Goal: Task Accomplishment & Management: Use online tool/utility

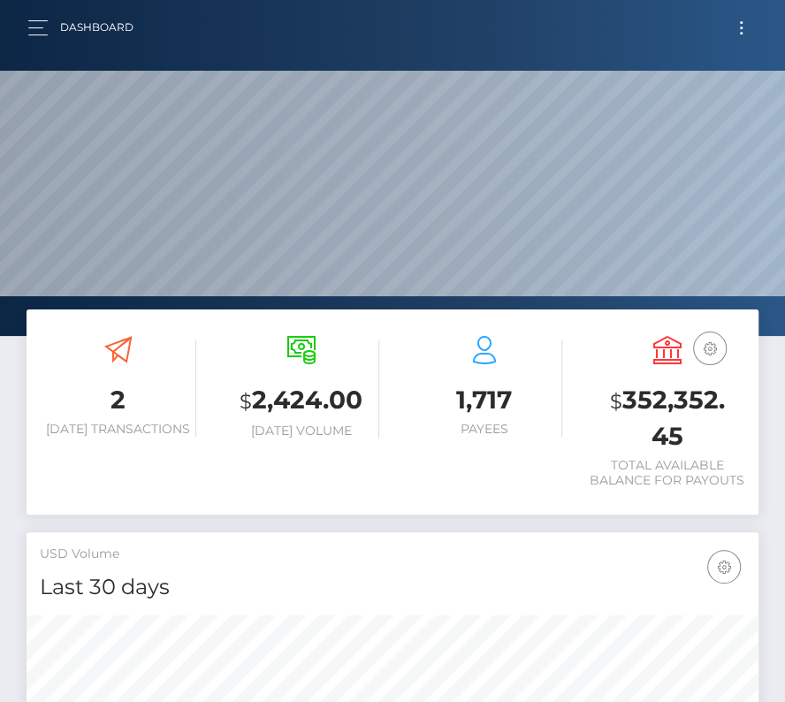
click at [745, 29] on button "Toggle navigation" at bounding box center [741, 28] width 33 height 24
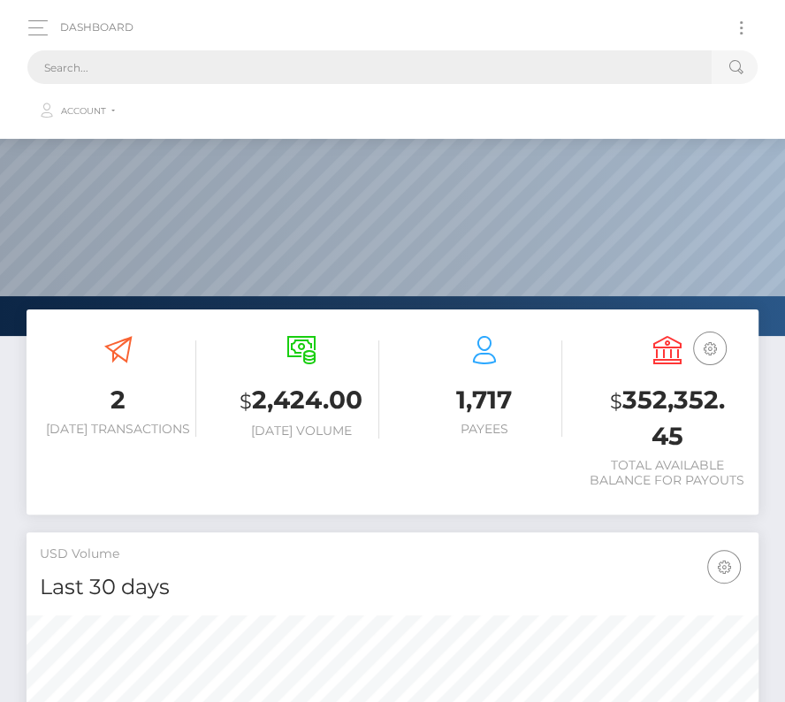
click at [463, 68] on input "text" at bounding box center [369, 67] width 684 height 34
paste input "2081242"
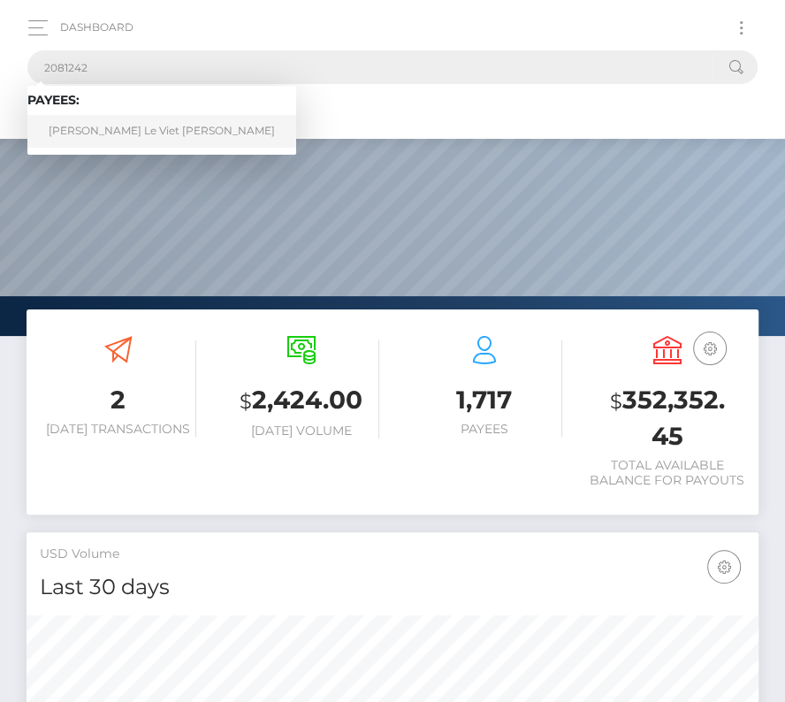
type input "2081242"
click at [94, 129] on link "Thuong Le Viet Hoang" at bounding box center [161, 131] width 269 height 33
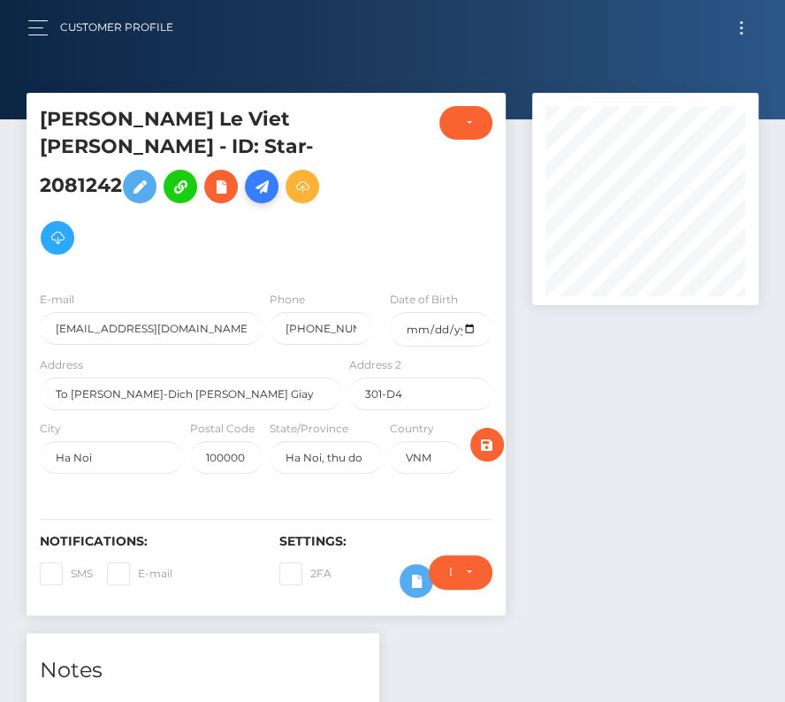
click at [272, 176] on icon at bounding box center [261, 187] width 21 height 22
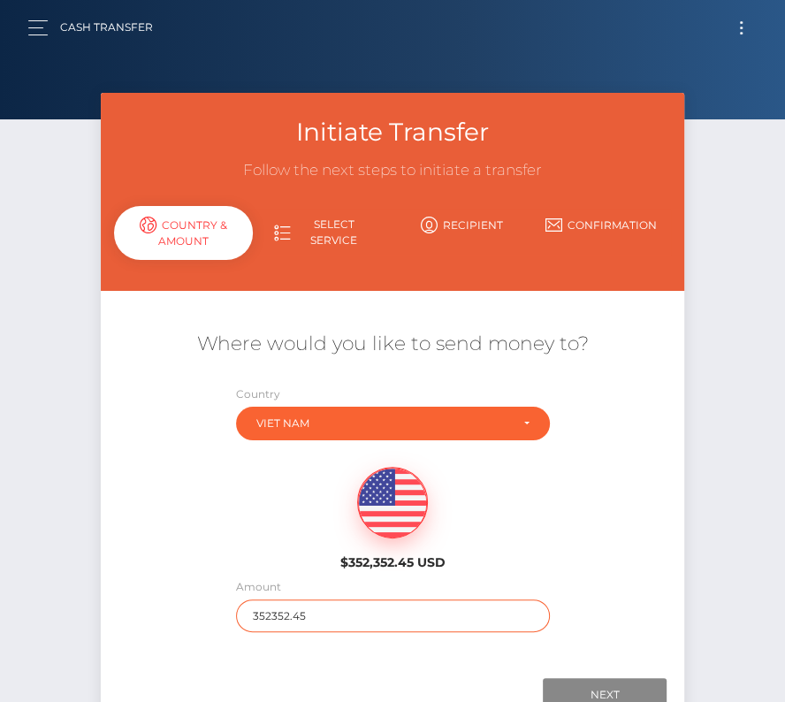
click at [305, 617] on input "352352.45" at bounding box center [393, 615] width 314 height 33
type input "157"
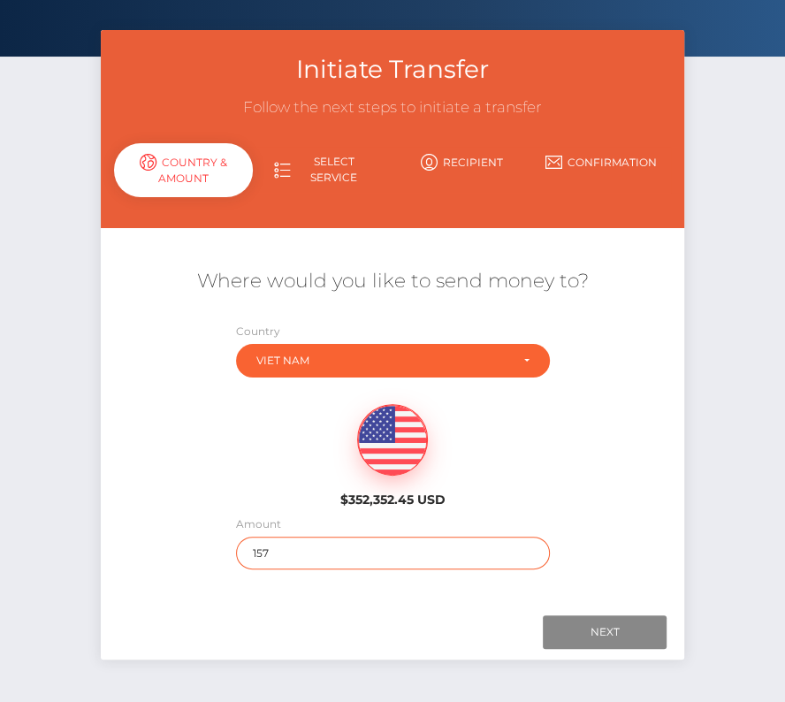
scroll to position [124, 0]
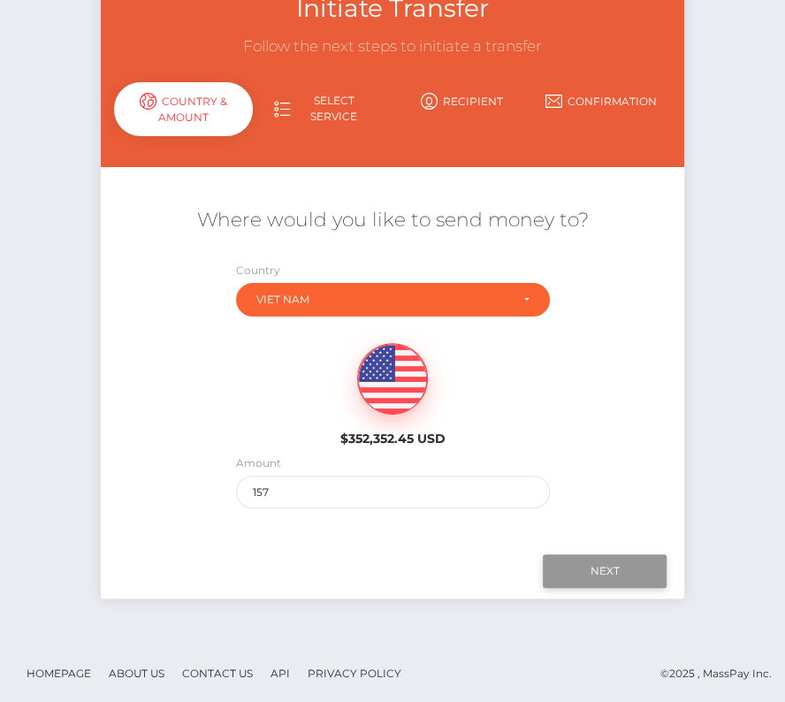
click at [569, 562] on input "Next" at bounding box center [605, 571] width 124 height 34
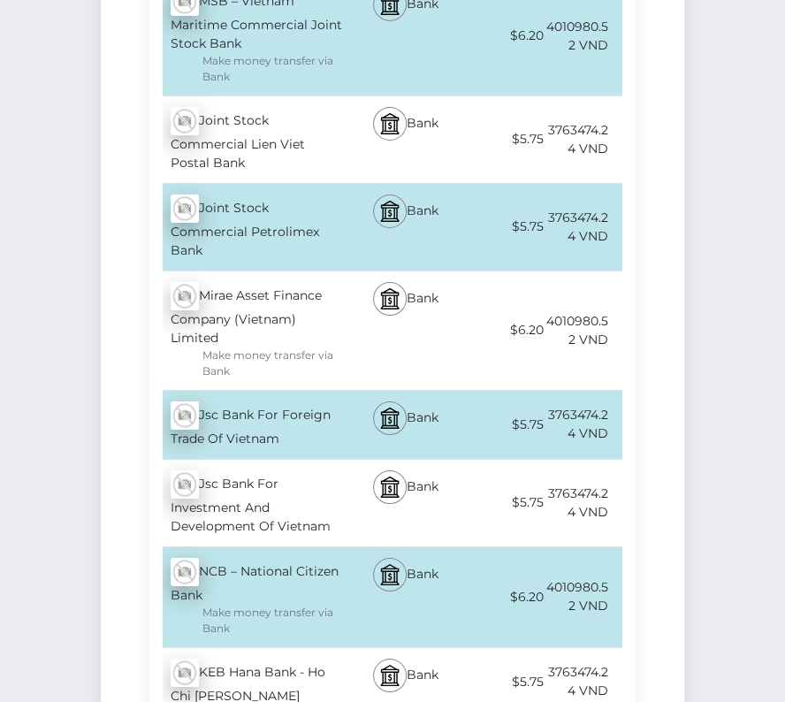
scroll to position [6616, 0]
click at [276, 390] on div "Jsc Bank For Foreign Trade Of Vietnam - VND" at bounding box center [247, 424] width 197 height 68
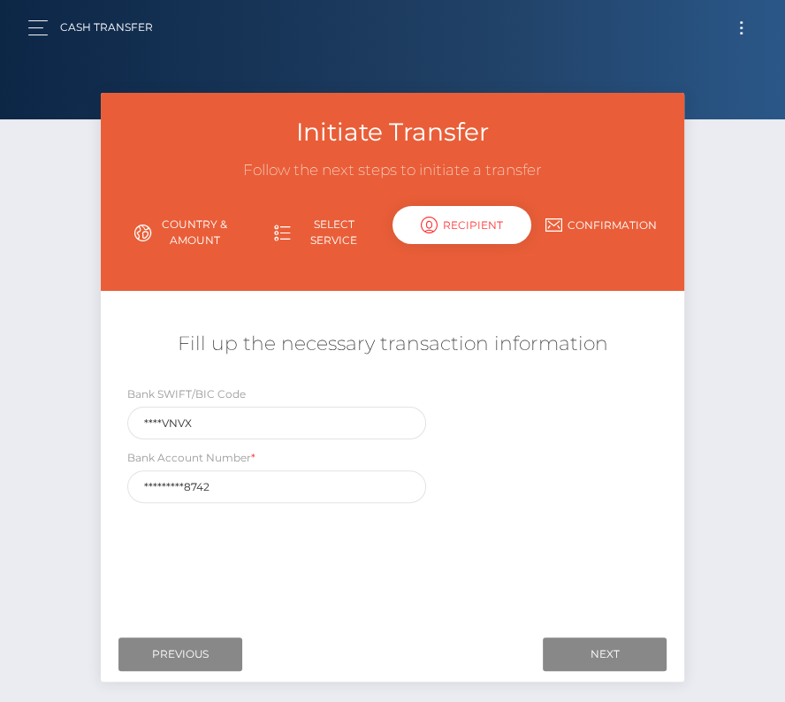
scroll to position [85, 0]
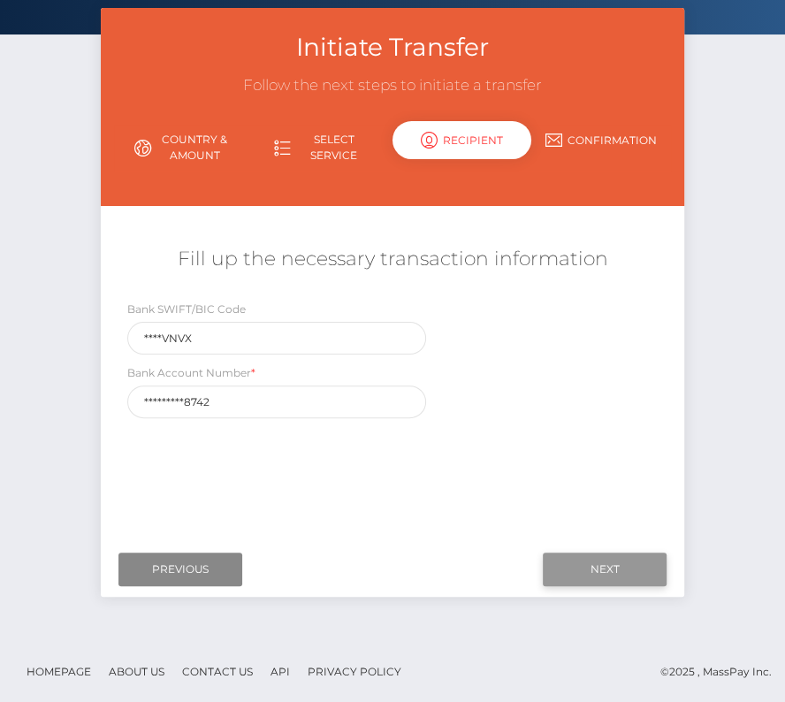
click at [599, 569] on input "Next" at bounding box center [605, 570] width 124 height 34
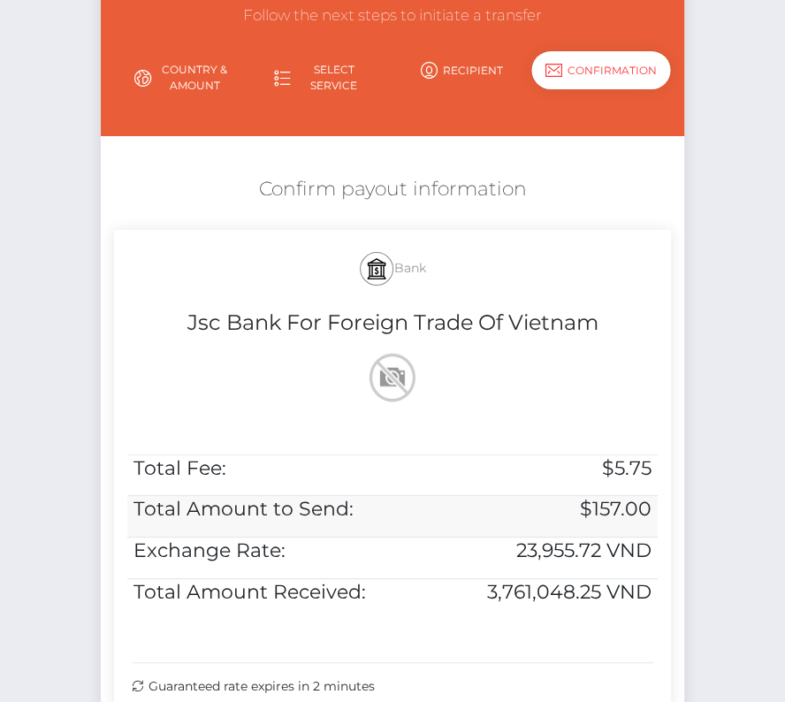
scroll to position [272, 0]
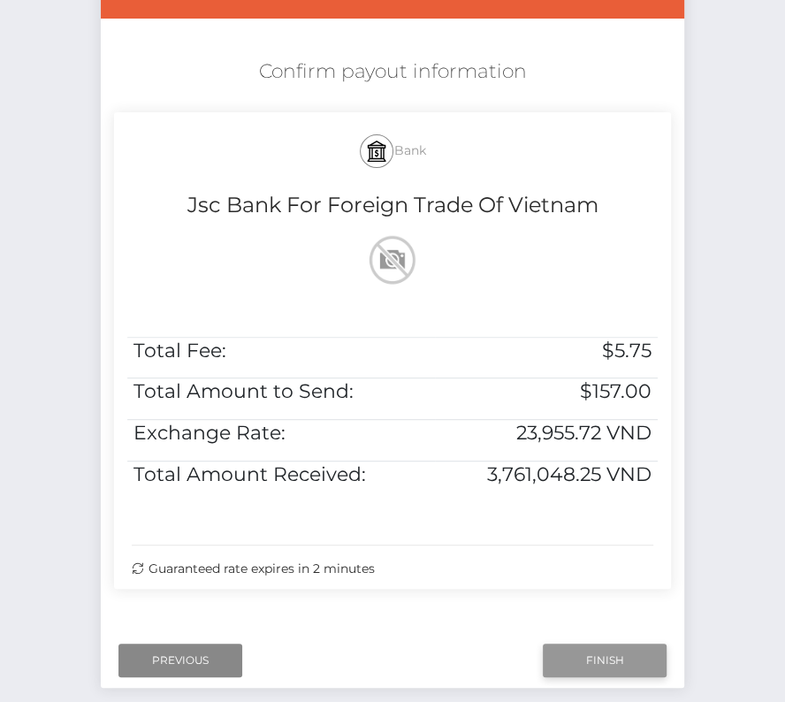
click at [606, 663] on input "Finish" at bounding box center [605, 661] width 124 height 34
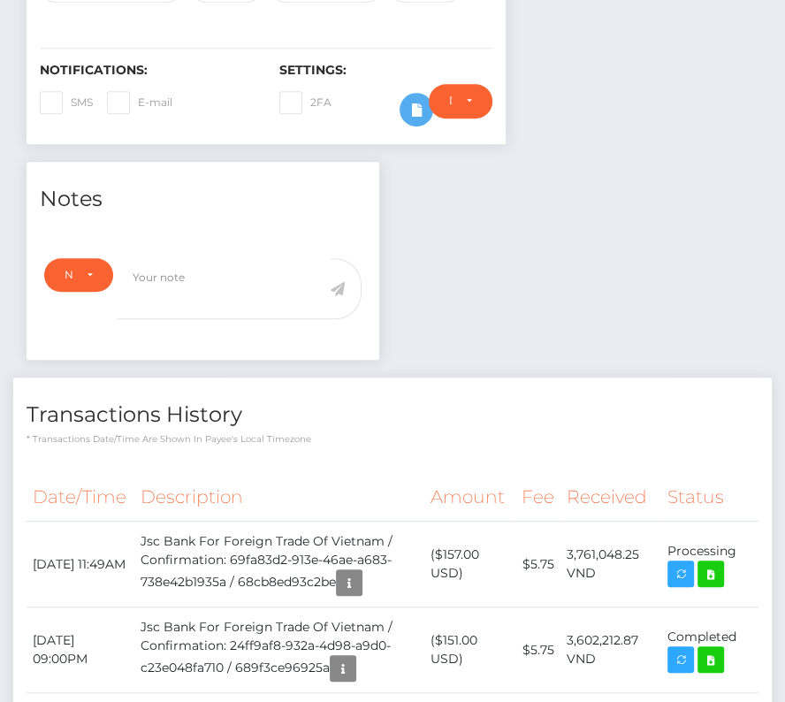
scroll to position [498, 0]
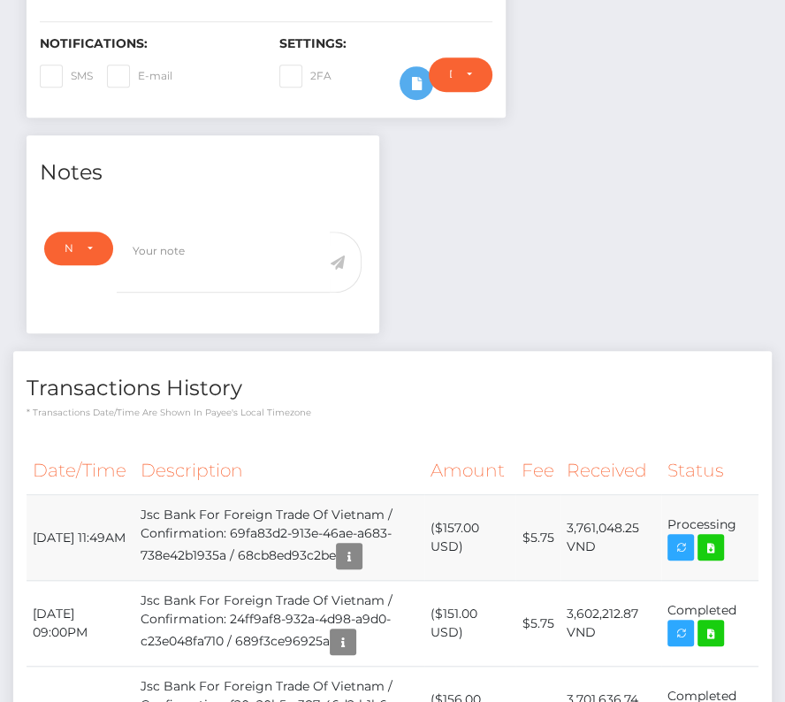
drag, startPoint x: 36, startPoint y: 494, endPoint x: 739, endPoint y: 520, distance: 703.3
click at [739, 520] on tr "[DATE] 11:49AM Jsc Bank For Foreign Trade Of Vietnam / Confirmation: 69fa83d2-9…" at bounding box center [393, 538] width 732 height 86
drag, startPoint x: 739, startPoint y: 487, endPoint x: 29, endPoint y: 491, distance: 709.9
click at [29, 495] on tr "[DATE] 11:49AM Jsc Bank For Foreign Trade Of Vietnam / Confirmation: 69fa83d2-9…" at bounding box center [393, 538] width 732 height 86
copy tr "[DATE] 11:49AM Jsc Bank For Foreign Trade Of Vietnam / Confirmation: 69fa83d2-9…"
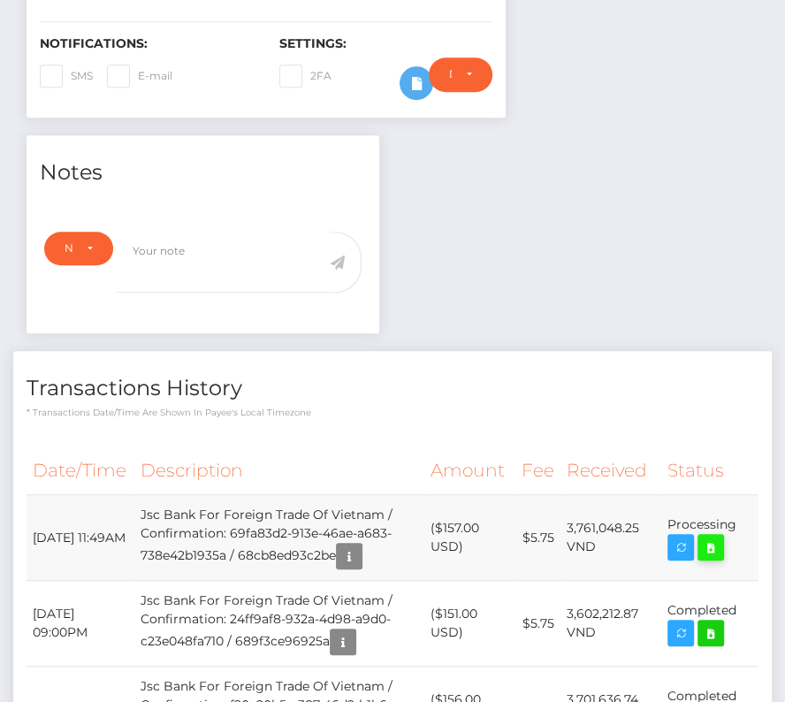
click at [719, 537] on icon at bounding box center [710, 548] width 21 height 22
click at [0, 0] on div "Thuong Le Viet Hoang - ID: Star-2081242 CLOSED ACTIVE City" at bounding box center [392, 661] width 785 height 2133
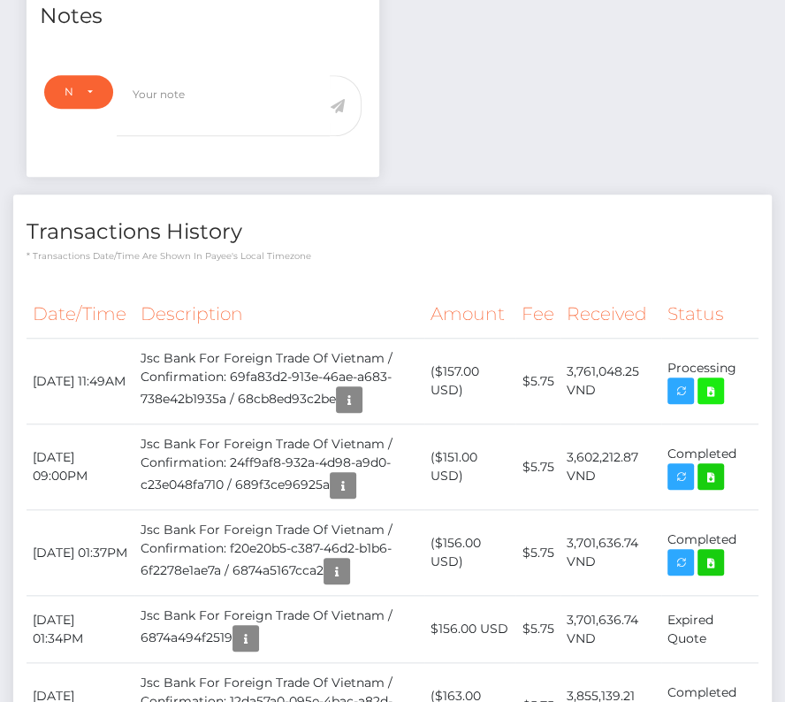
scroll to position [0, 0]
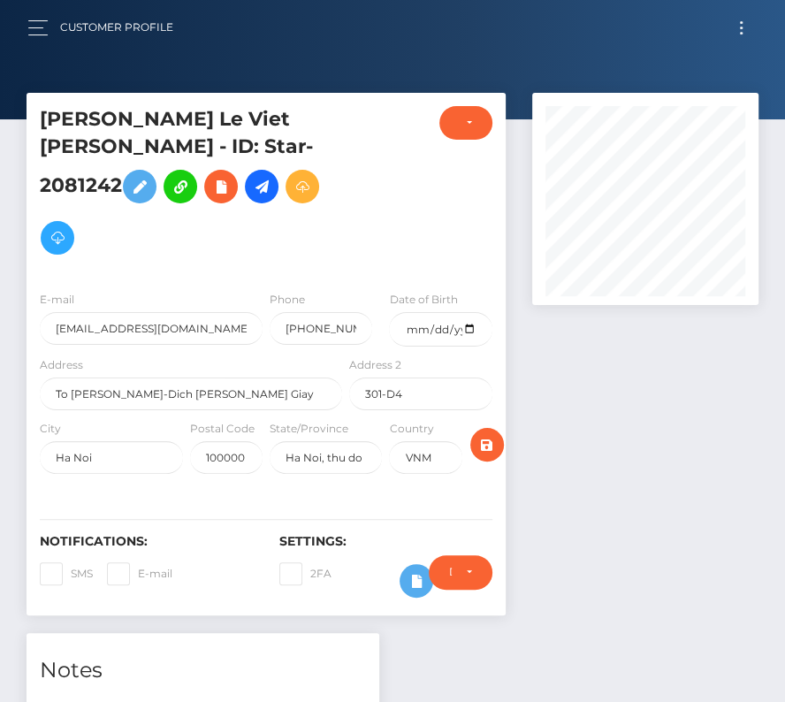
click at [740, 19] on button "Toggle navigation" at bounding box center [741, 28] width 33 height 24
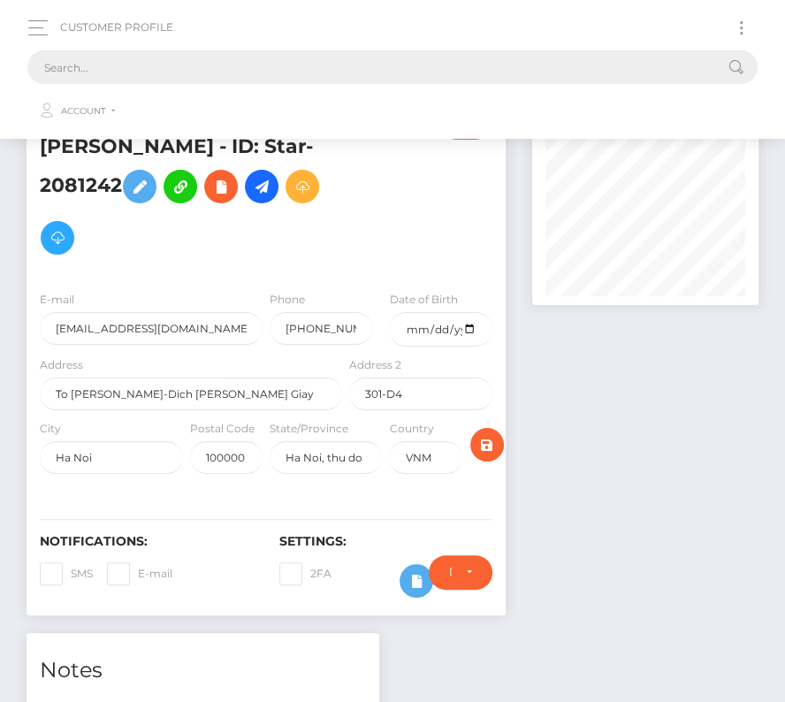
click at [233, 66] on input "text" at bounding box center [369, 67] width 684 height 34
paste input "1867233"
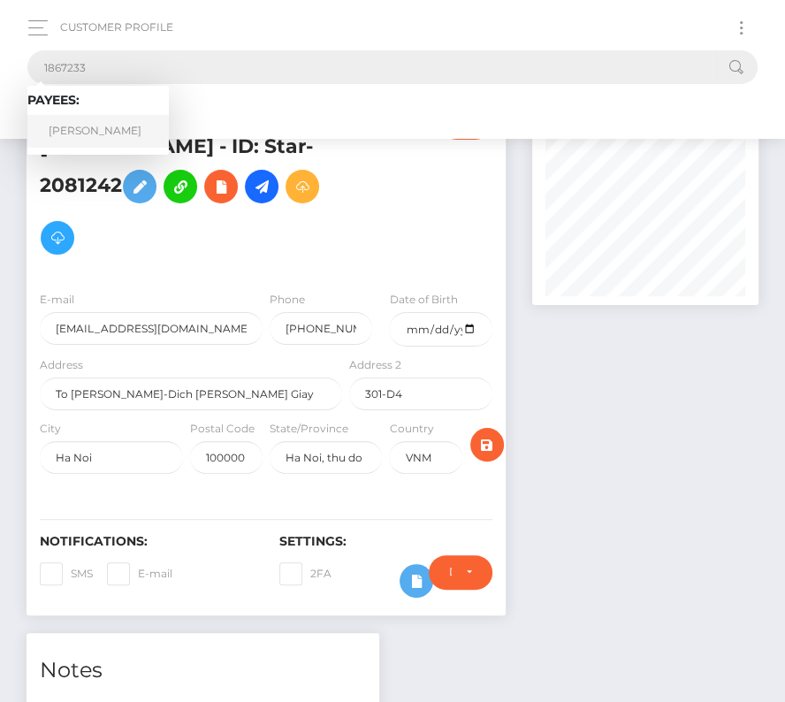
type input "1867233"
click at [96, 130] on link "Erin Igel" at bounding box center [97, 131] width 141 height 33
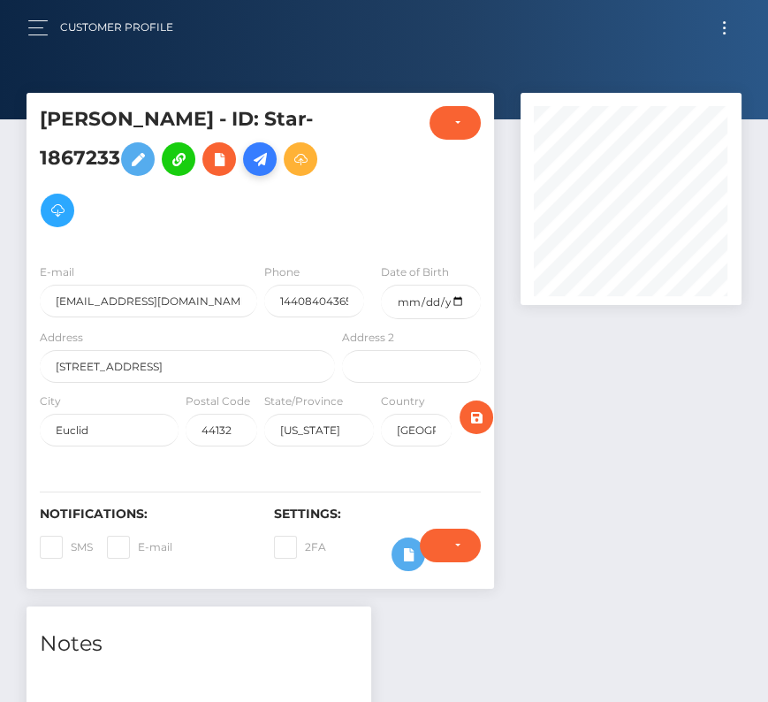
click at [249, 163] on icon at bounding box center [259, 160] width 21 height 22
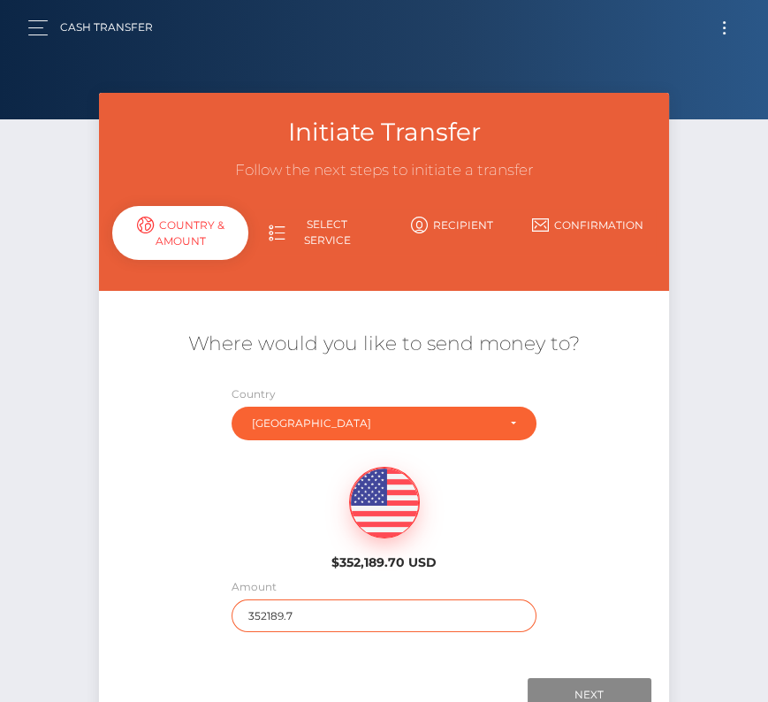
click at [305, 614] on input "352189.7" at bounding box center [385, 615] width 306 height 33
type input "154"
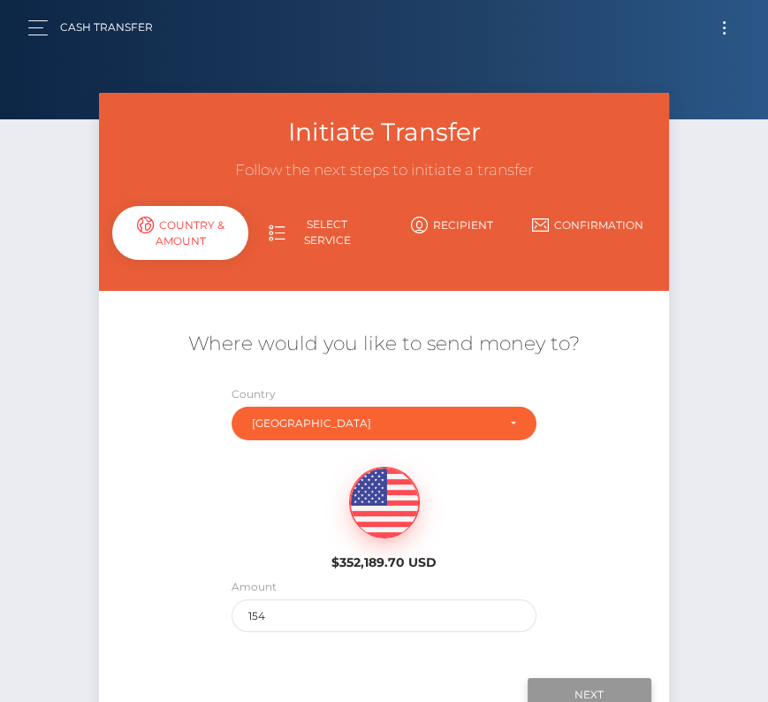
click at [570, 683] on input "Next" at bounding box center [590, 695] width 124 height 34
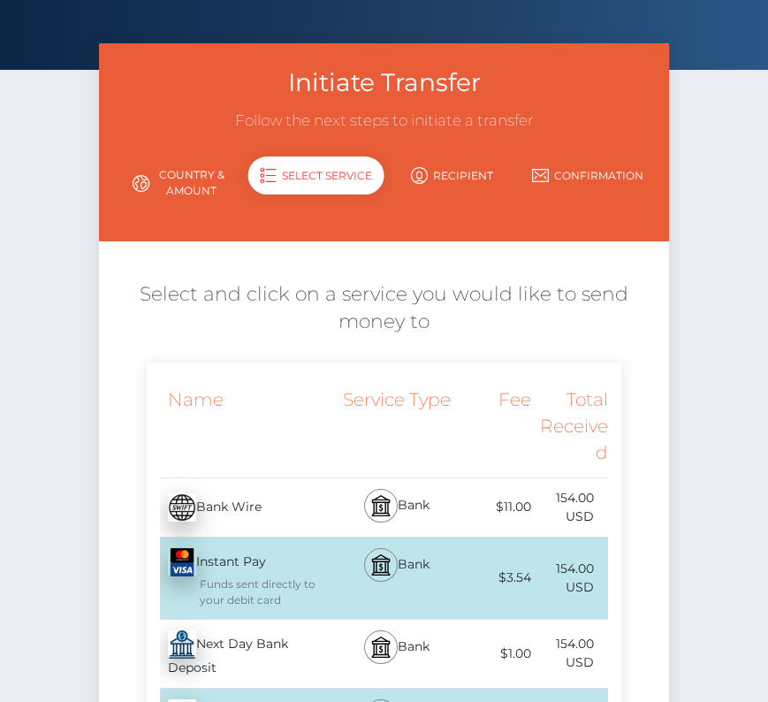
scroll to position [88, 0]
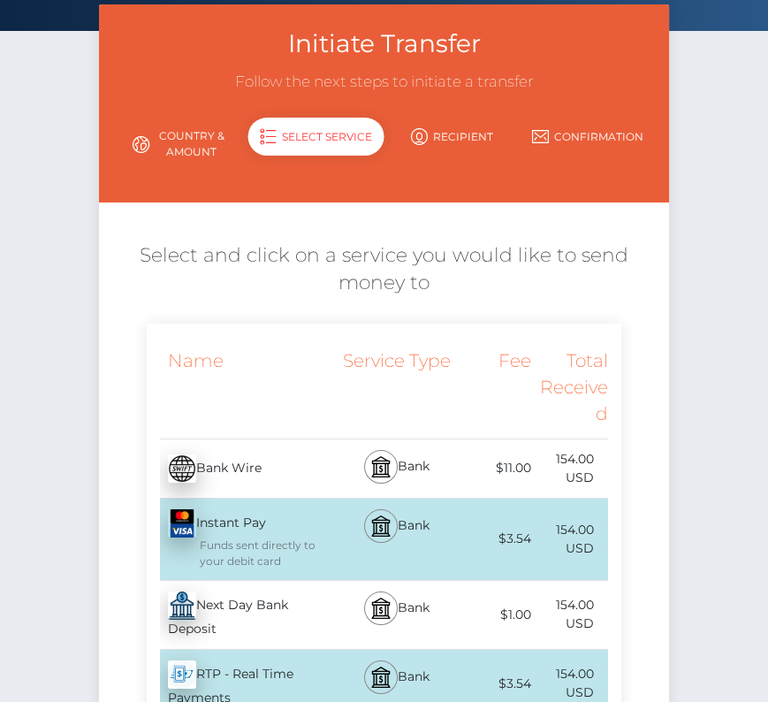
click at [257, 618] on div "Next Day Bank Deposit - USD" at bounding box center [243, 615] width 192 height 68
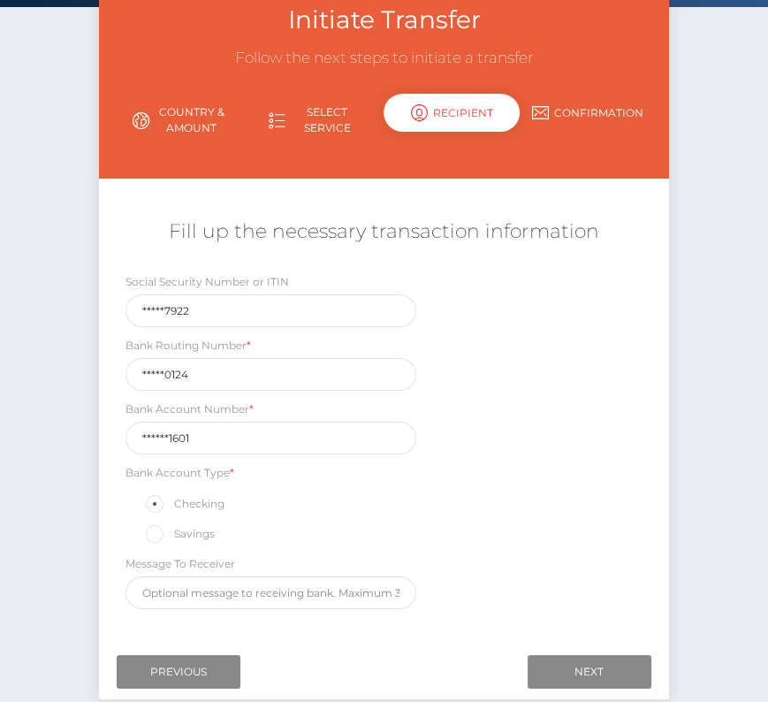
scroll to position [149, 0]
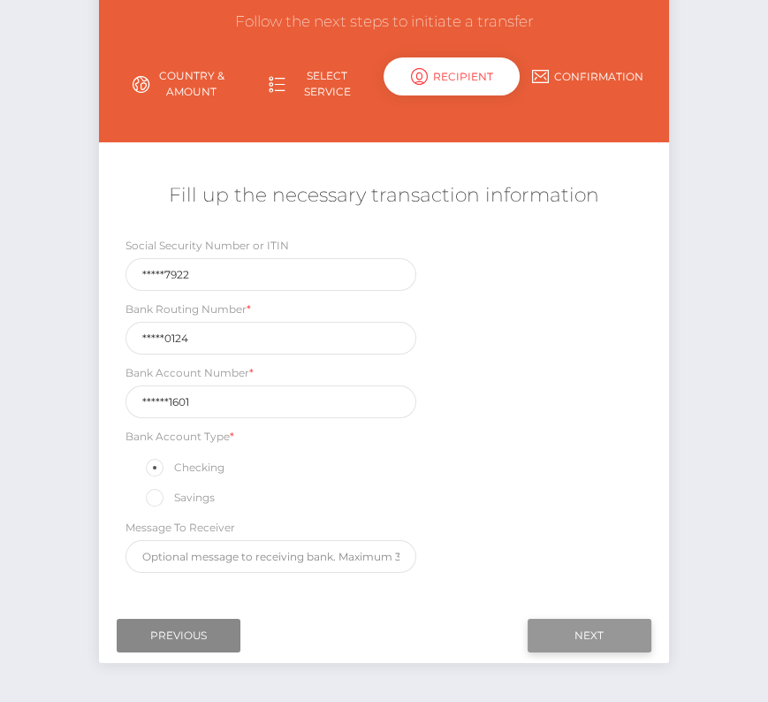
click at [578, 622] on input "Next" at bounding box center [590, 636] width 124 height 34
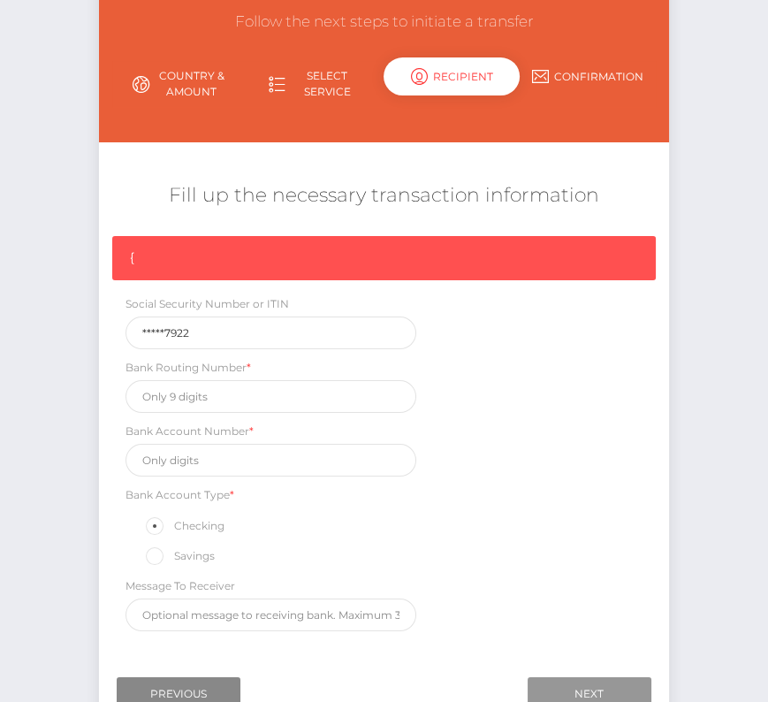
scroll to position [149, 0]
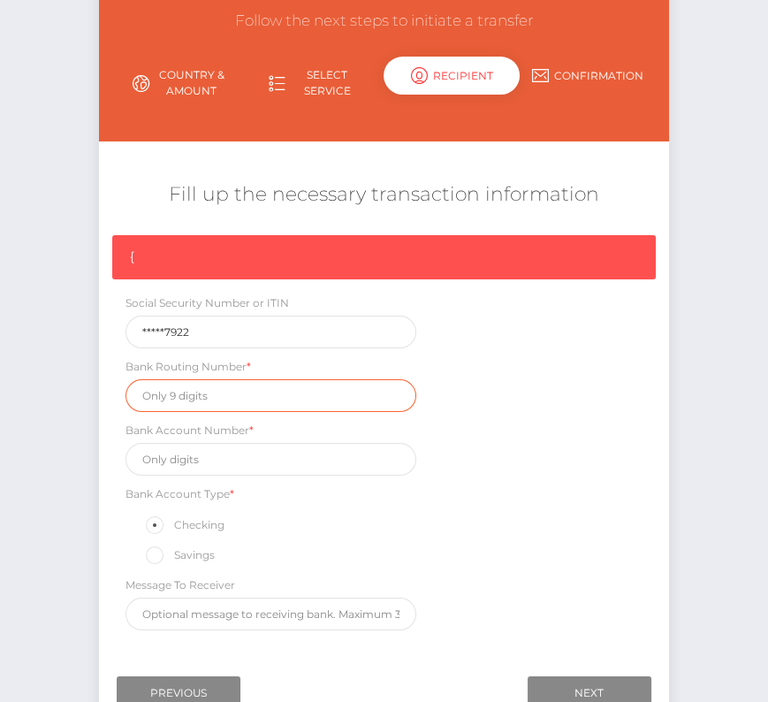
click at [196, 379] on input "text" at bounding box center [271, 395] width 290 height 33
paste input "041000124"
type input "041000124"
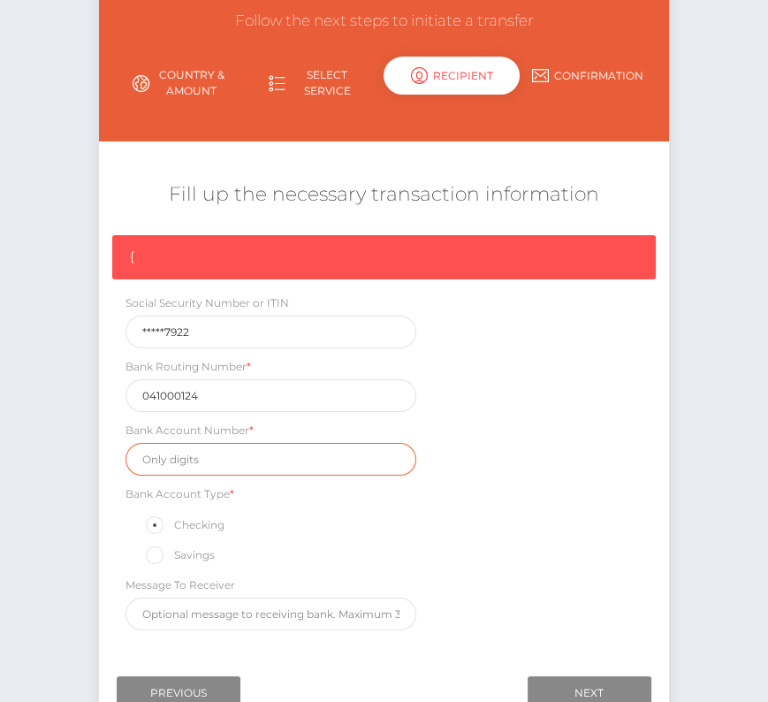
click at [230, 449] on input "text" at bounding box center [271, 459] width 290 height 33
paste input "4265971601"
type input "4265971601"
click at [511, 496] on div "{ Social Security Number or ITIN *****7922 Bank Routing Number * 041000124 Bank…" at bounding box center [383, 437] width 569 height 404
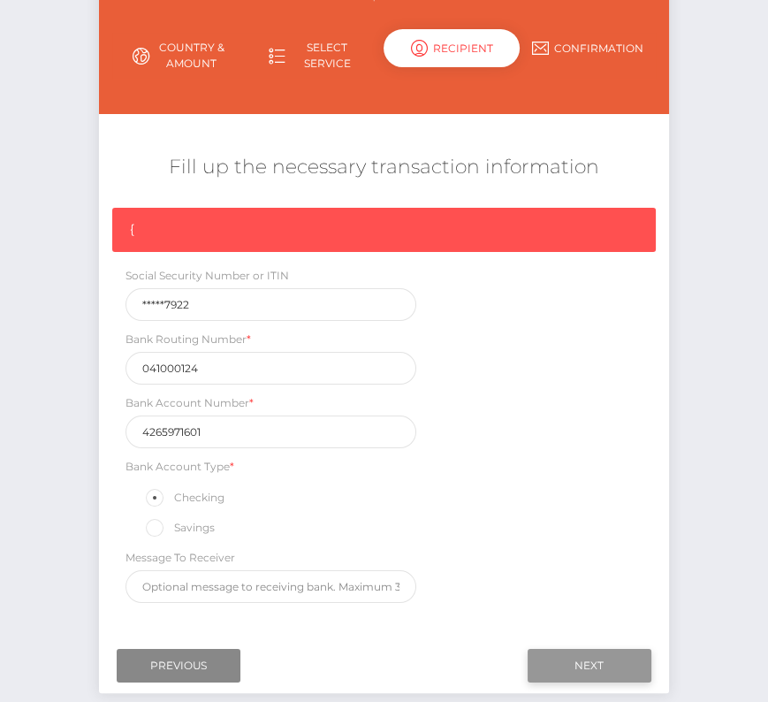
click at [614, 653] on input "Next" at bounding box center [590, 666] width 124 height 34
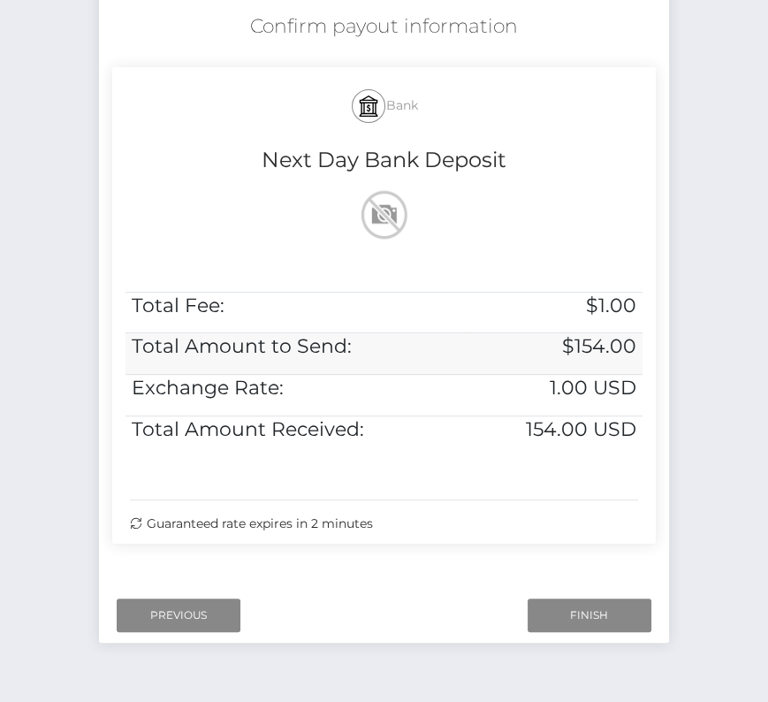
scroll to position [361, 0]
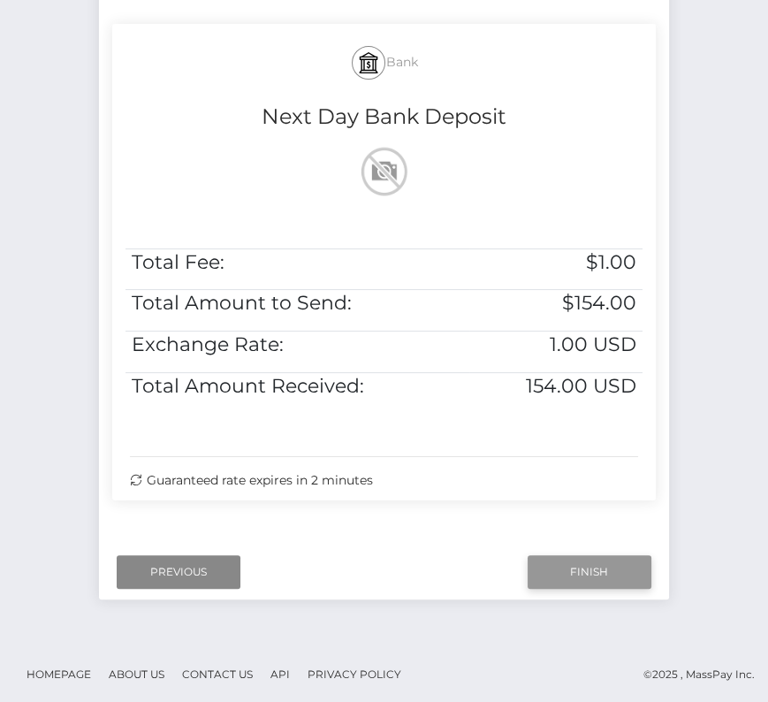
click at [620, 568] on input "Finish" at bounding box center [590, 572] width 124 height 34
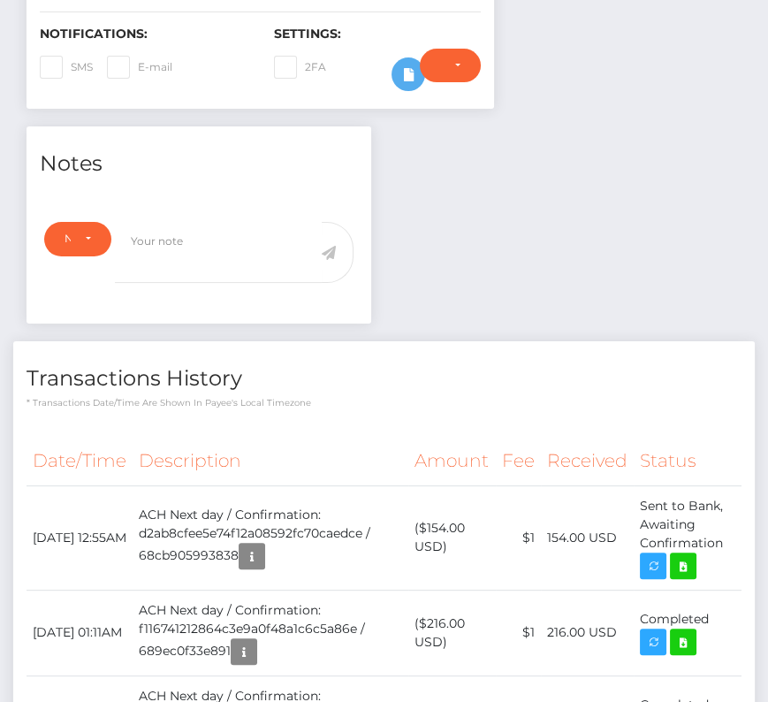
scroll to position [212, 221]
drag, startPoint x: 31, startPoint y: 467, endPoint x: 734, endPoint y: 492, distance: 703.3
click at [734, 492] on tr "September 18, 2025 12:55AM ACH Next day / Confirmation: d2ab8cfee5e74f12a08592f…" at bounding box center [384, 537] width 715 height 104
copy tr "September 18, 2025 12:55AM ACH Next day / Confirmation: d2ab8cfee5e74f12a08592f…"
click at [686, 555] on icon at bounding box center [683, 566] width 21 height 22
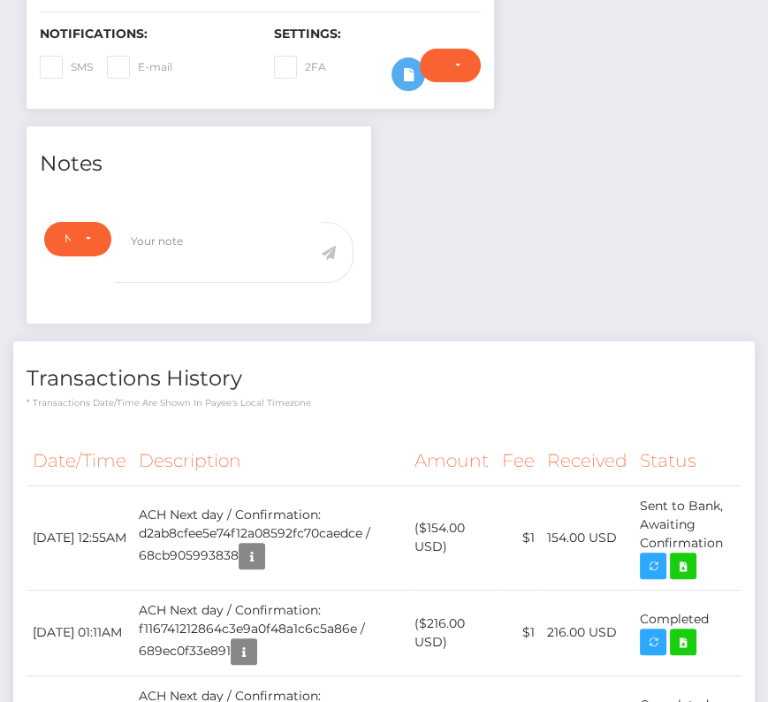
click at [487, 260] on div "Notes Note Type Compliance Clear Compliance General Note Type" at bounding box center [384, 639] width 742 height 1027
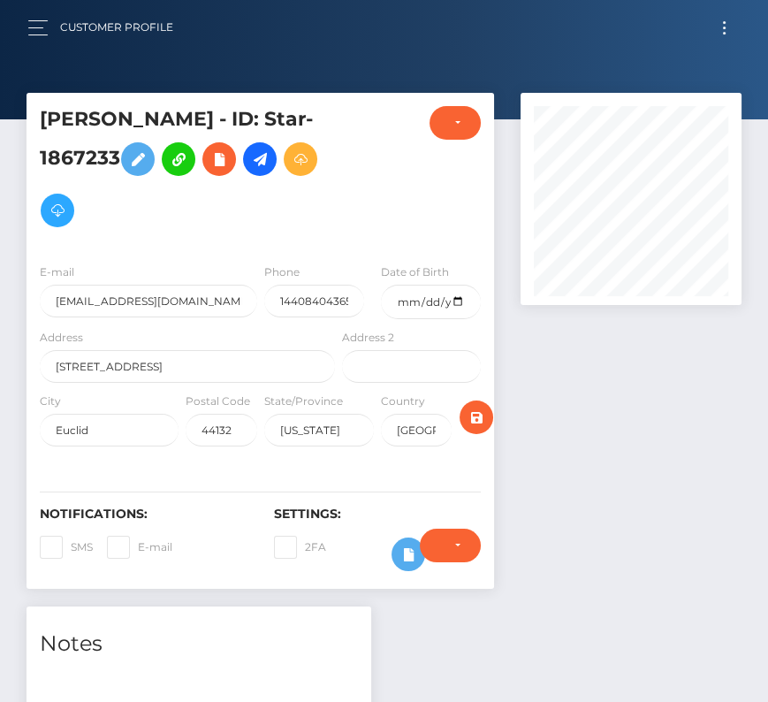
click at [338, 529] on div "2FA" at bounding box center [319, 554] width 117 height 51
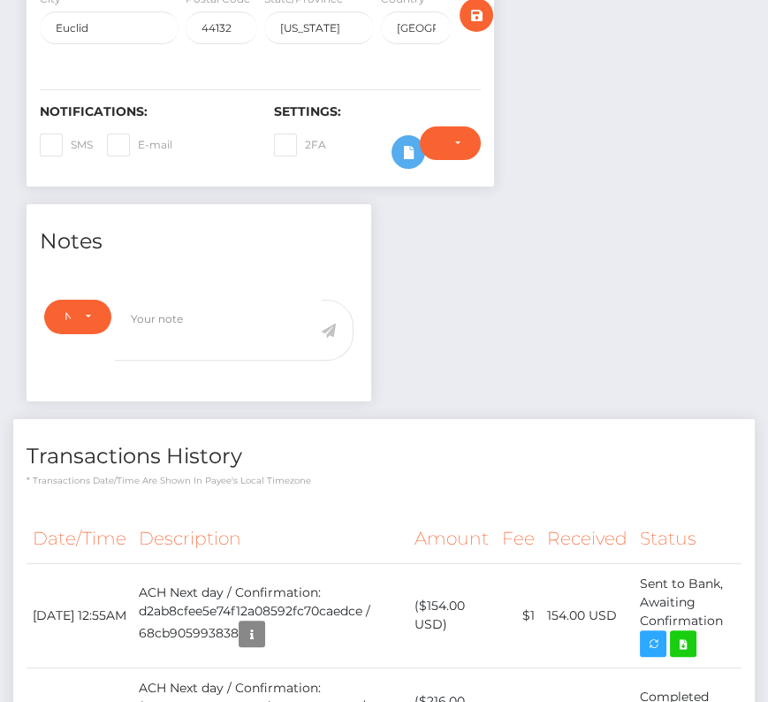
click at [189, 515] on th "Description" at bounding box center [271, 539] width 276 height 49
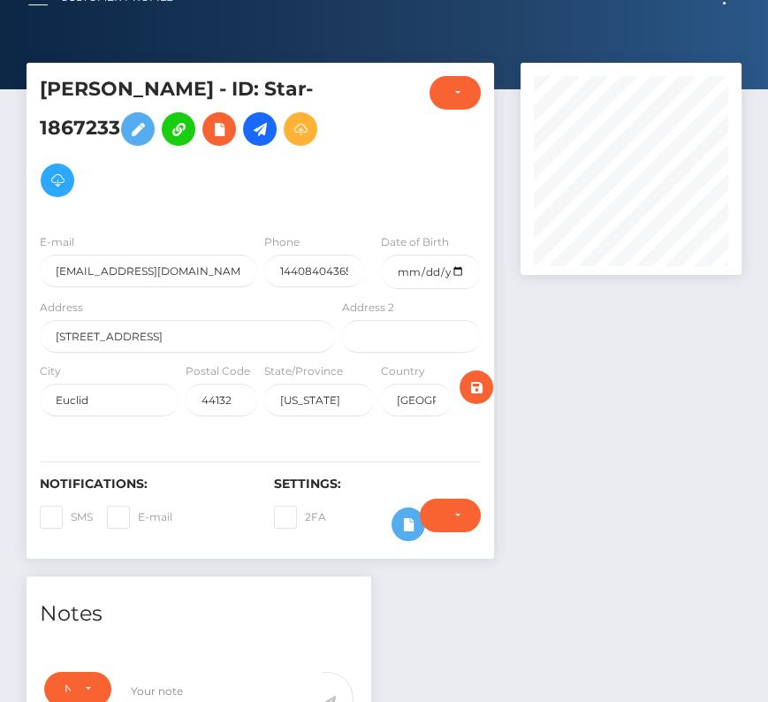
scroll to position [0, 0]
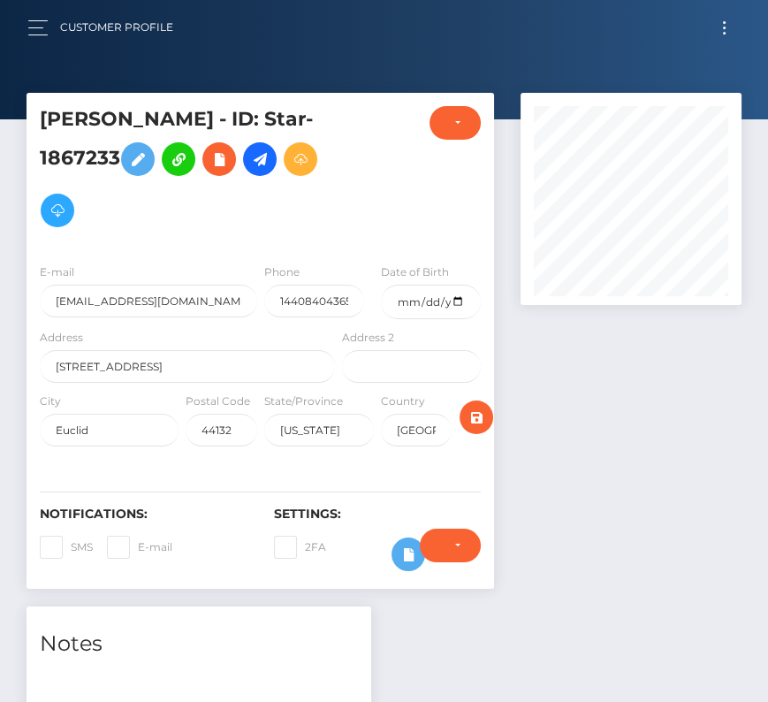
click at [724, 22] on span "Toggle navigation" at bounding box center [724, 22] width 3 height 3
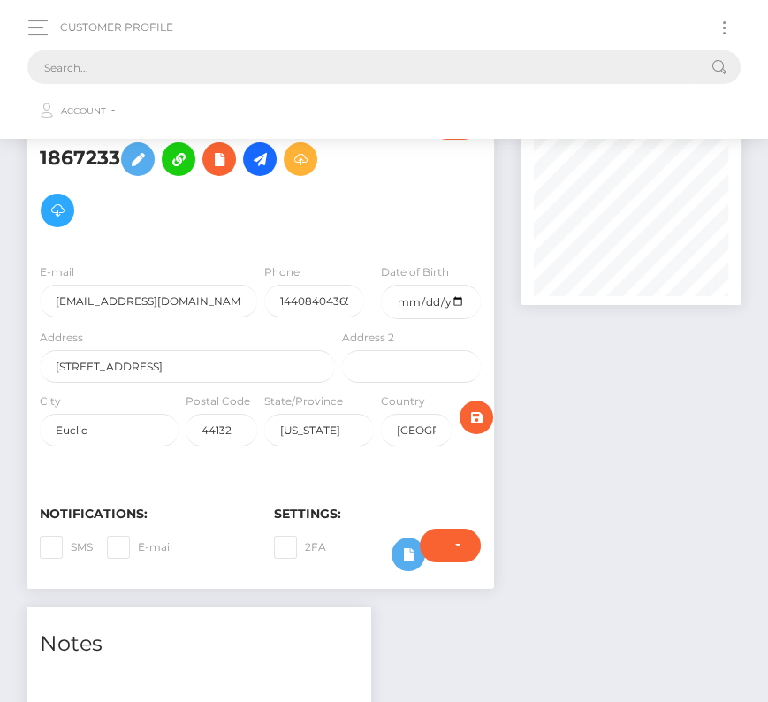
click at [366, 68] on input "text" at bounding box center [360, 67] width 667 height 34
paste input "25530"
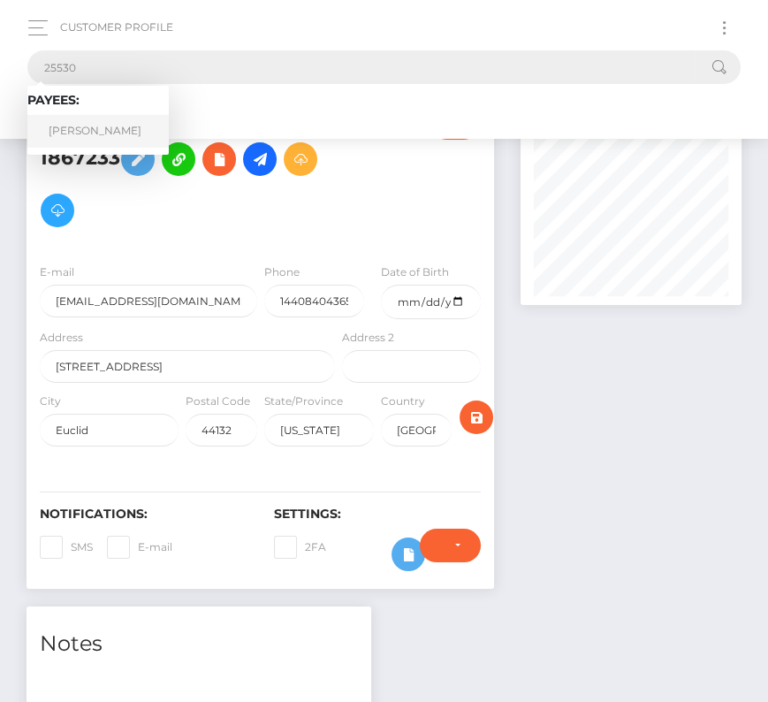
type input "25530"
click at [111, 128] on link "Yizzien Olonrae" at bounding box center [97, 131] width 141 height 33
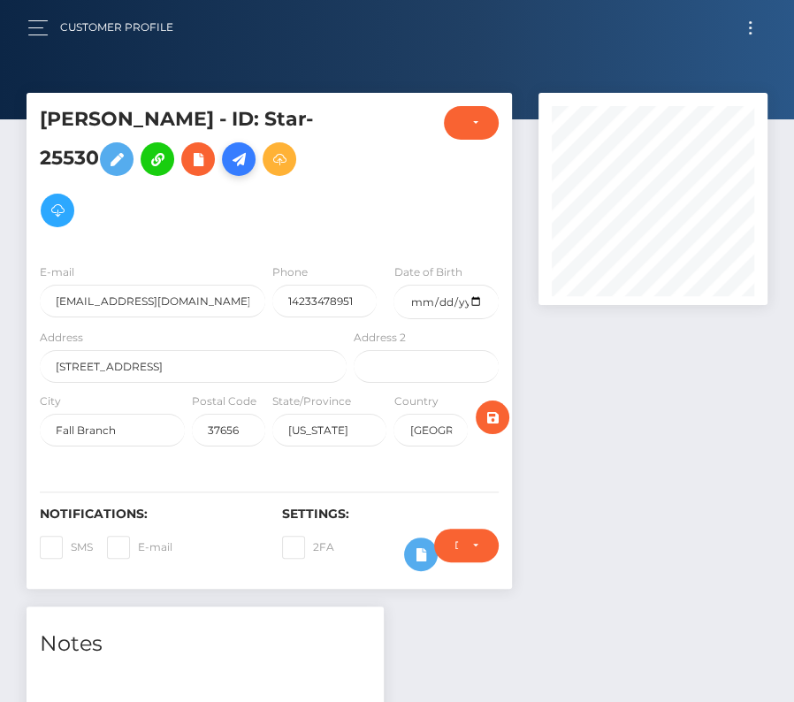
click at [239, 166] on icon at bounding box center [238, 160] width 21 height 22
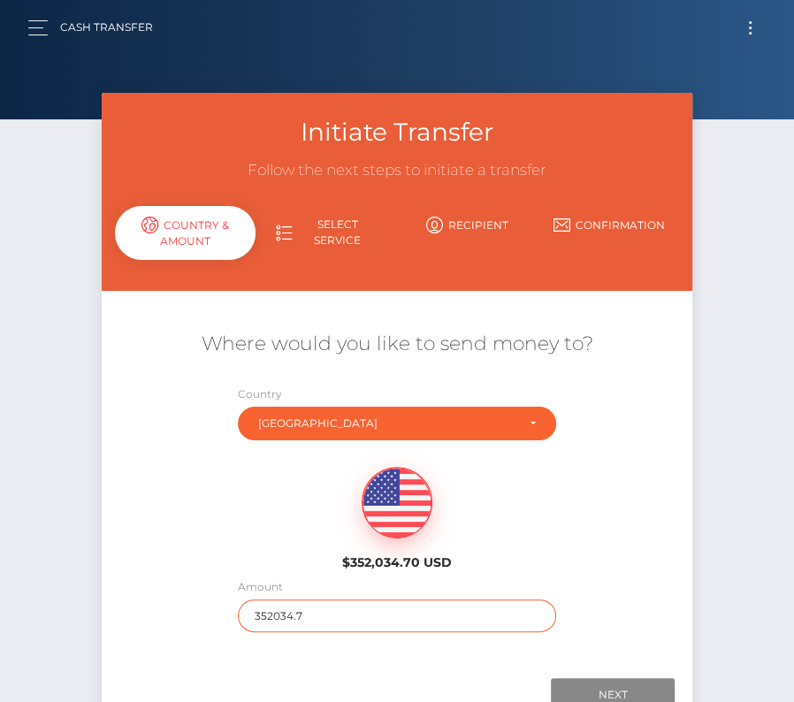
click at [275, 614] on input "352034.7" at bounding box center [397, 615] width 318 height 33
type input "306"
click at [255, 538] on div "$352,034.70 USD" at bounding box center [397, 513] width 591 height 128
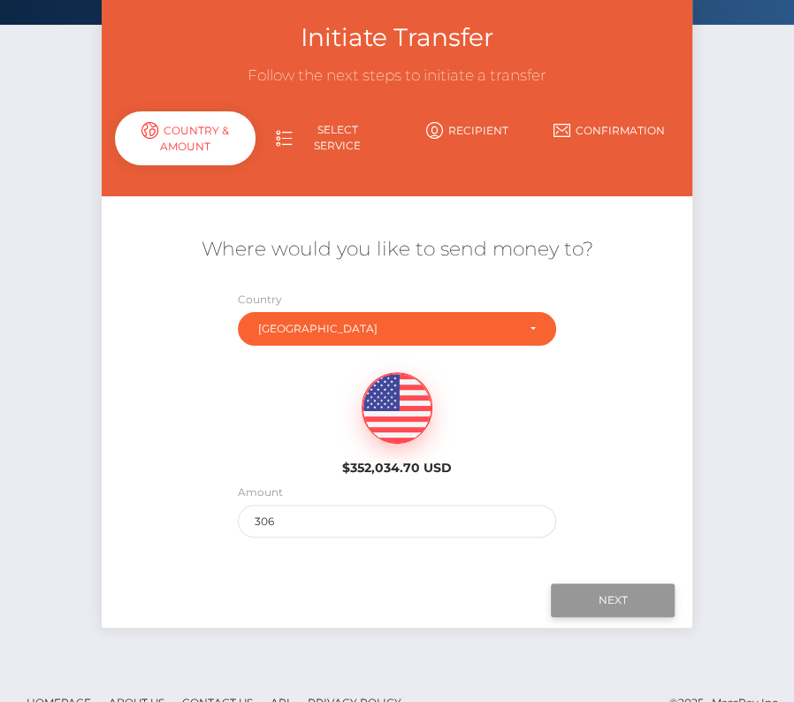
click at [629, 597] on input "Next" at bounding box center [613, 600] width 124 height 34
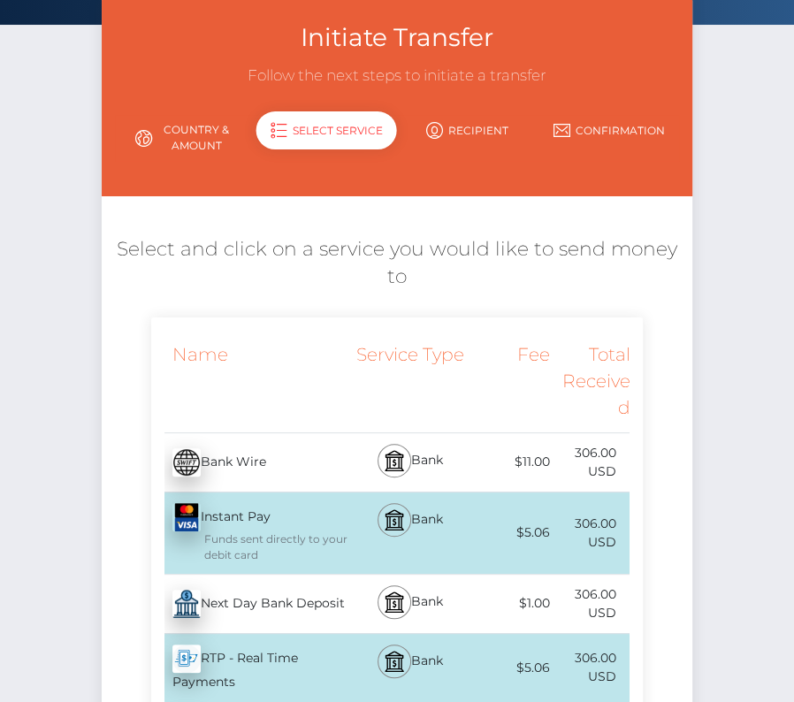
click at [247, 596] on div "Next Day Bank Deposit - USD" at bounding box center [251, 604] width 200 height 50
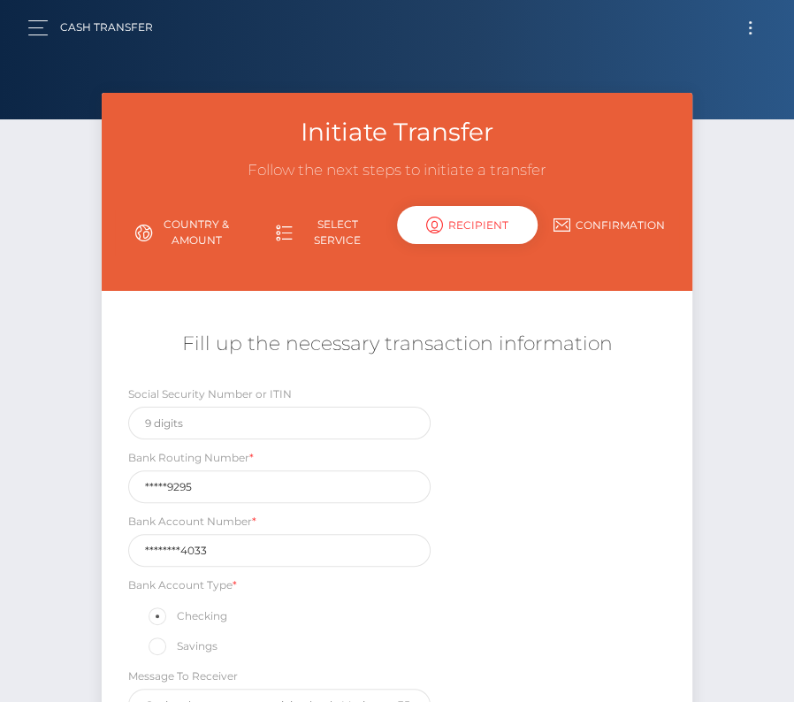
scroll to position [208, 0]
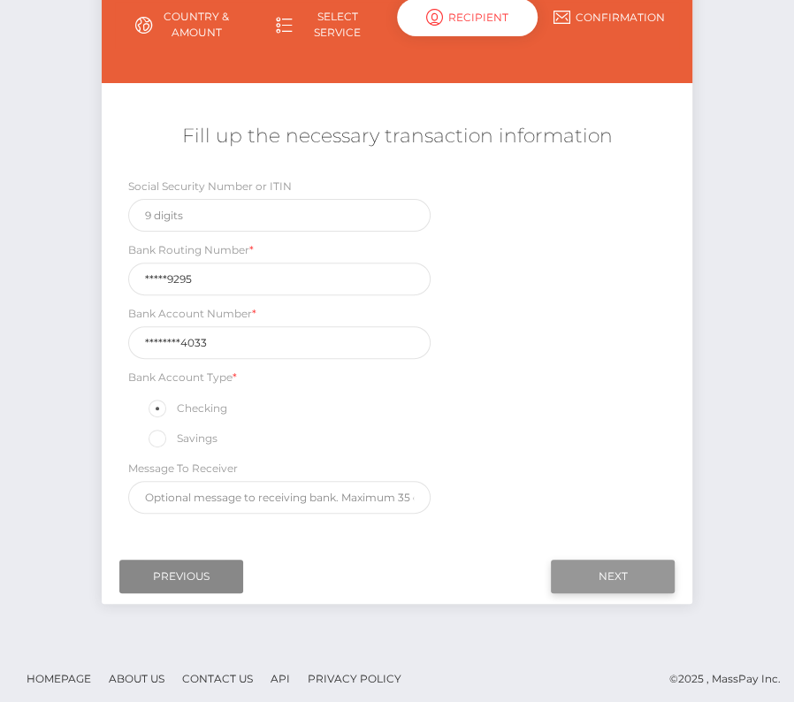
click at [627, 569] on input "Next" at bounding box center [613, 577] width 124 height 34
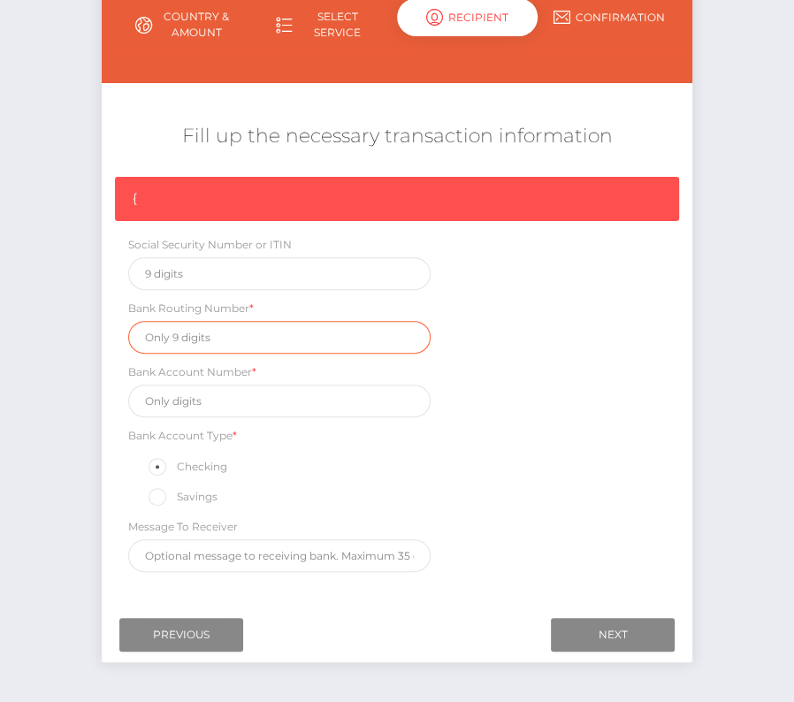
click at [175, 333] on input "text" at bounding box center [279, 337] width 302 height 33
paste input "264279295"
type input "264279295"
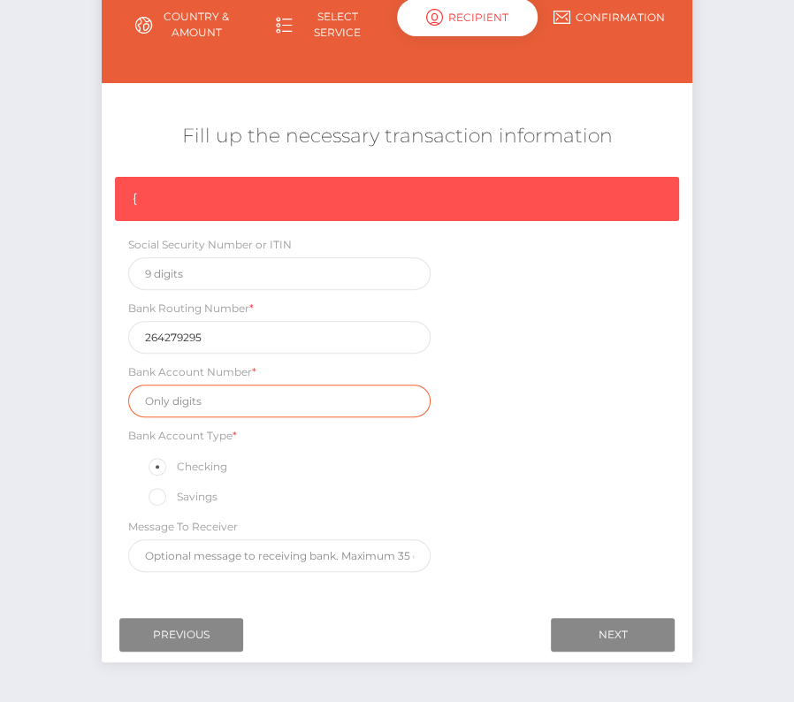
click at [202, 406] on input "text" at bounding box center [279, 401] width 302 height 33
paste input "778660474033"
type input "778660474033"
click at [545, 515] on div "{ Social Security Number or ITIN Bank Routing Number * 264279295 Bank Account N…" at bounding box center [397, 379] width 591 height 404
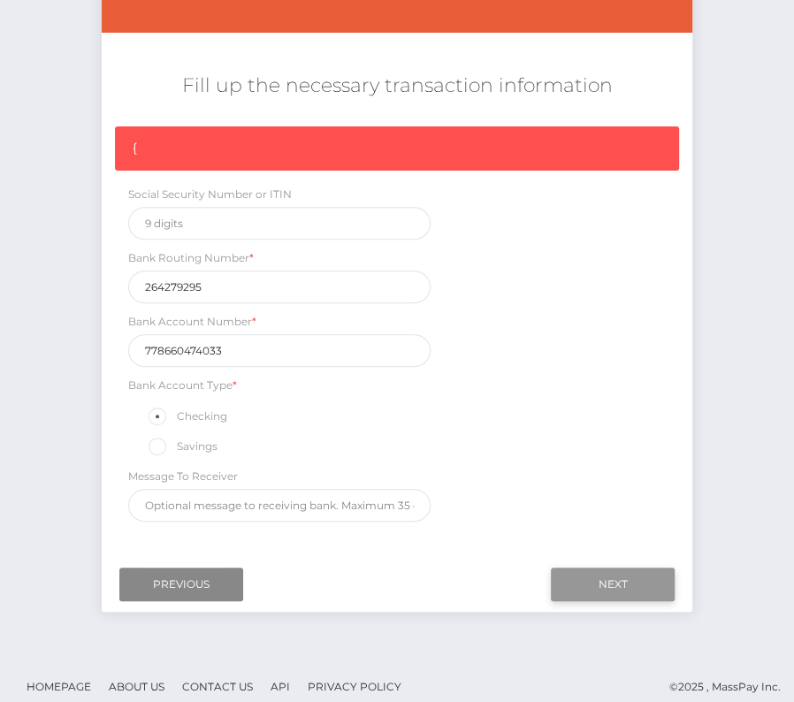
click at [638, 568] on input "Next" at bounding box center [613, 585] width 124 height 34
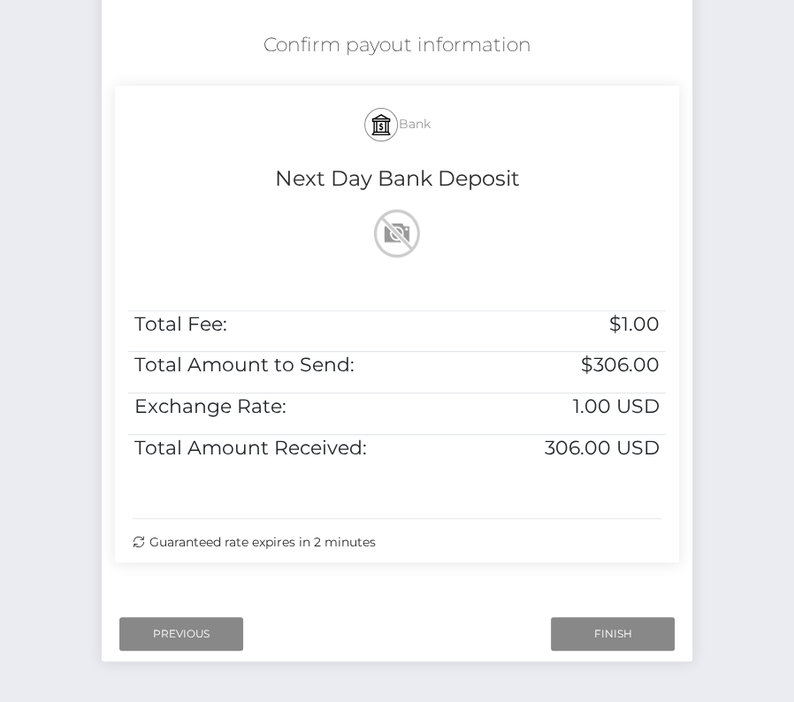
scroll to position [332, 0]
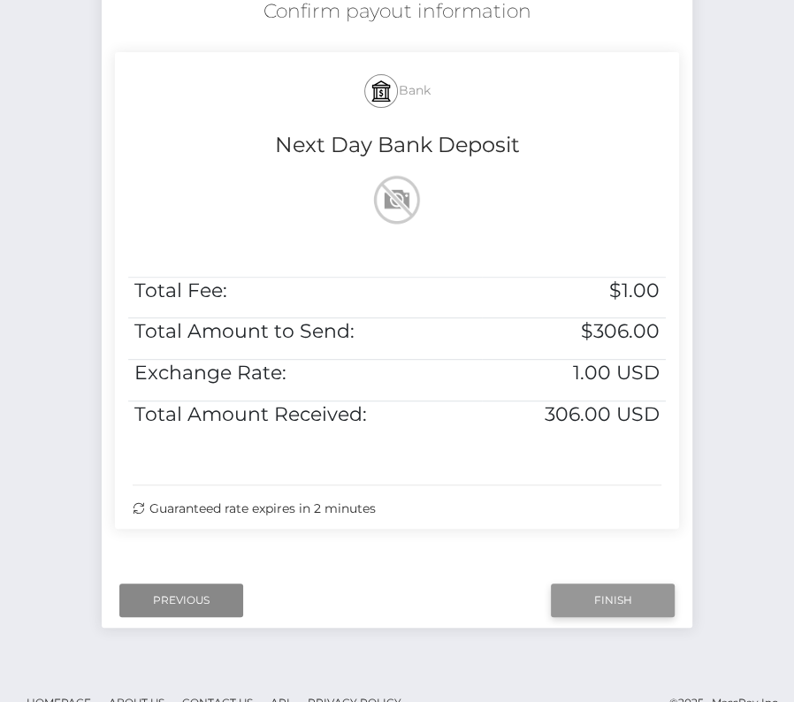
click at [627, 598] on input "Finish" at bounding box center [613, 600] width 124 height 34
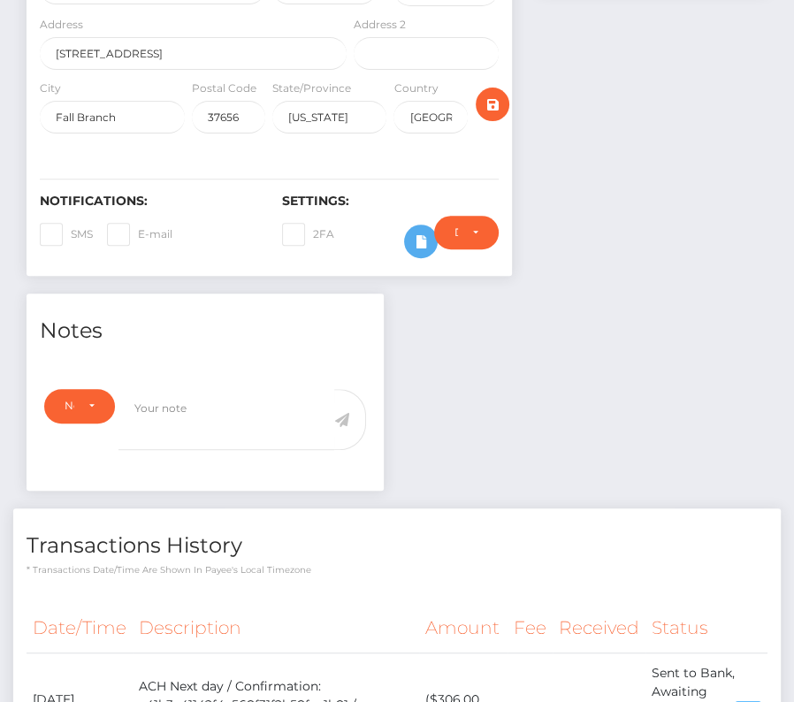
scroll to position [546, 0]
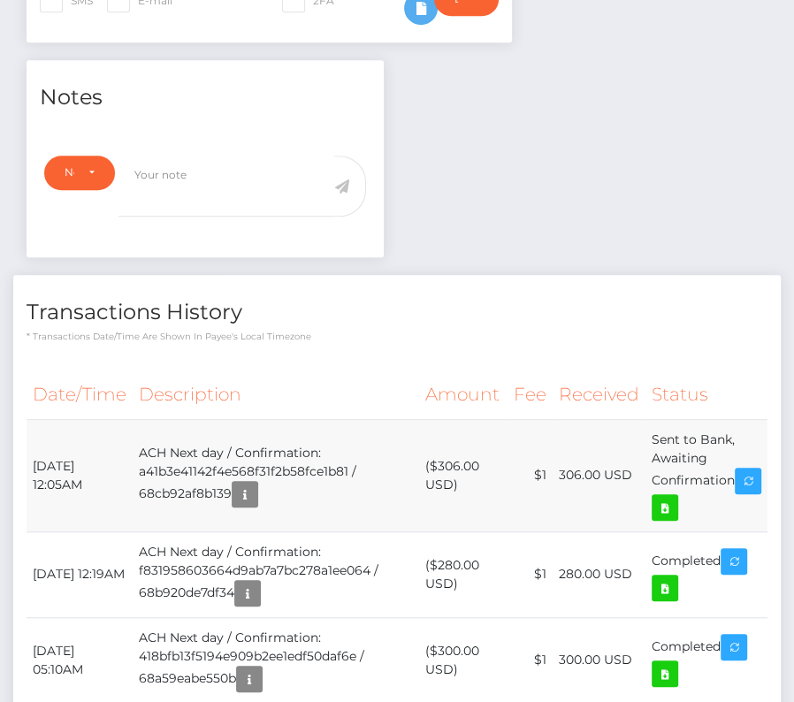
click at [36, 454] on td "[DATE] 12:05AM" at bounding box center [80, 475] width 106 height 112
drag, startPoint x: 30, startPoint y: 454, endPoint x: 735, endPoint y: 472, distance: 704.8
click at [735, 472] on tr "[DATE] 12:05AM ACH Next day / Confirmation: a41b3e41142f4e568f31f2b58fce1b81 / …" at bounding box center [397, 475] width 741 height 112
copy tr "[DATE] 12:05AM ACH Next day / Confirmation: a41b3e41142f4e568f31f2b58fce1b81 / …"
click at [675, 497] on icon at bounding box center [664, 508] width 21 height 22
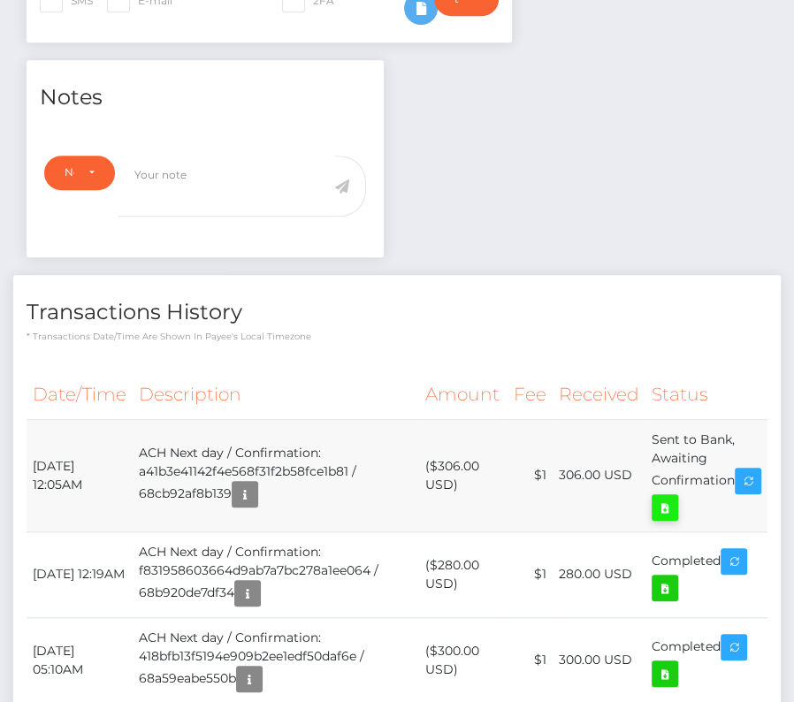
click at [0, 0] on div "Yizzien Olonrae - ID: Star-25530 CLOSED ACTIVE E-mail USA" at bounding box center [397, 278] width 794 height 1465
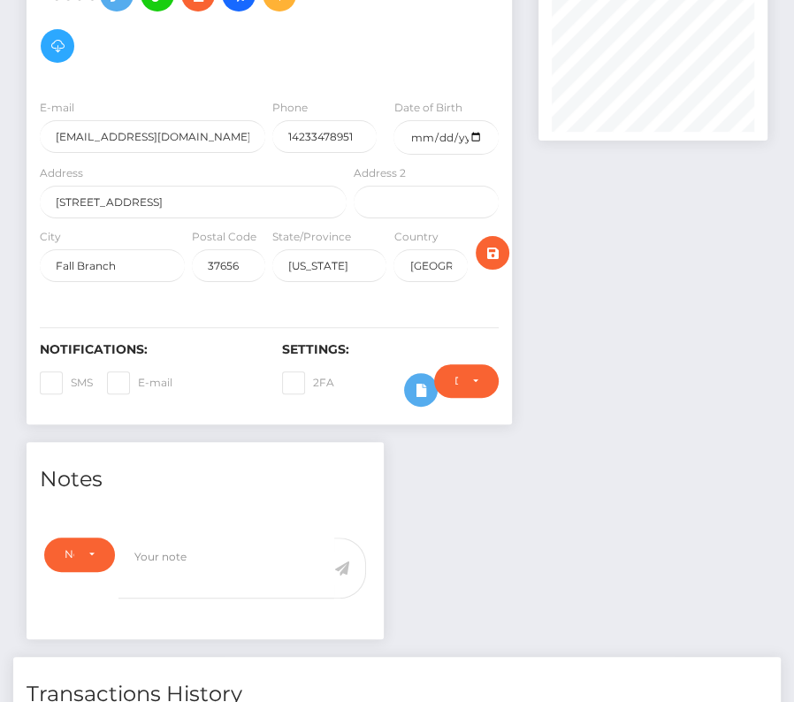
scroll to position [0, 0]
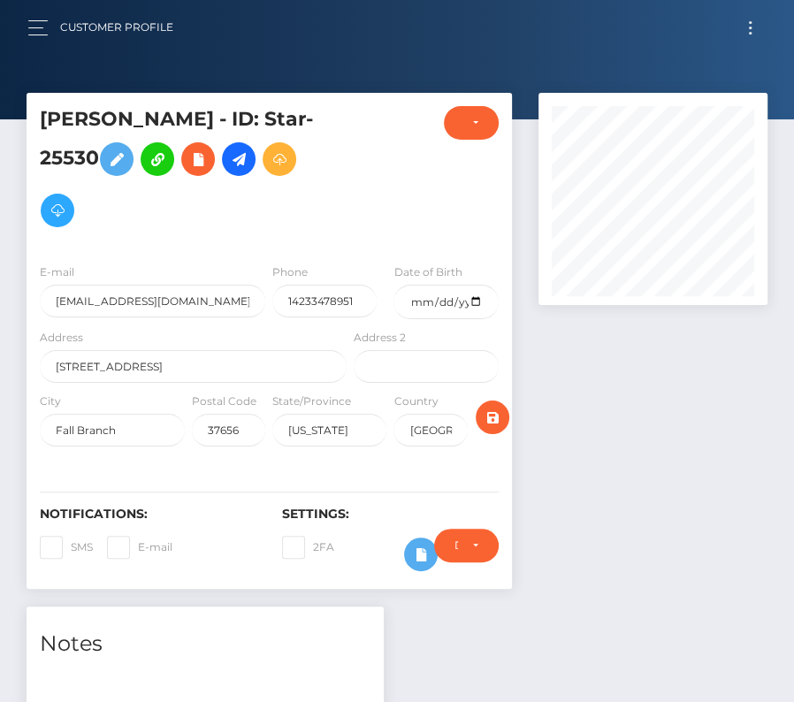
click at [580, 408] on div at bounding box center [652, 350] width 255 height 514
click at [750, 19] on button "Toggle navigation" at bounding box center [750, 28] width 33 height 24
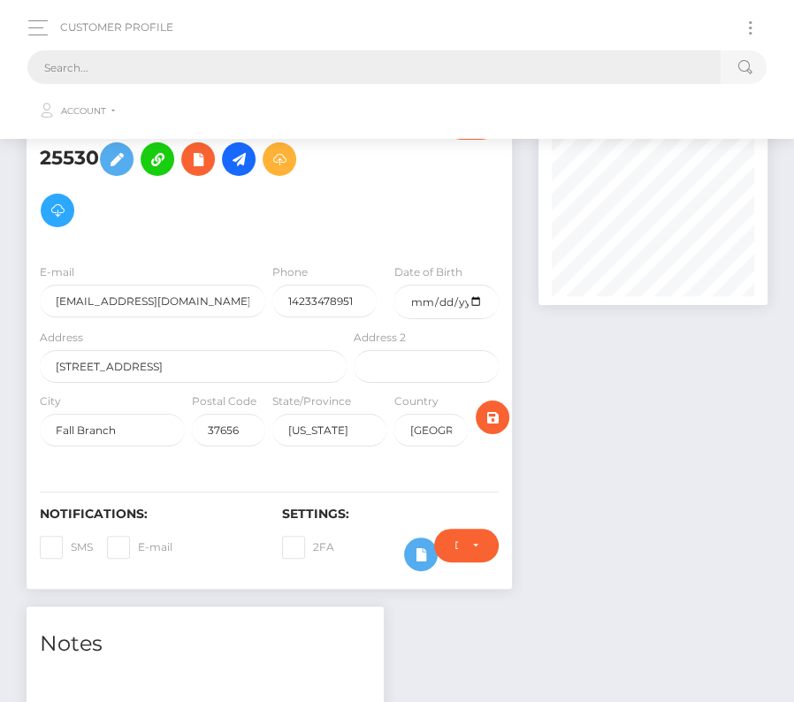
click at [425, 63] on input "text" at bounding box center [373, 67] width 693 height 34
paste input "468748"
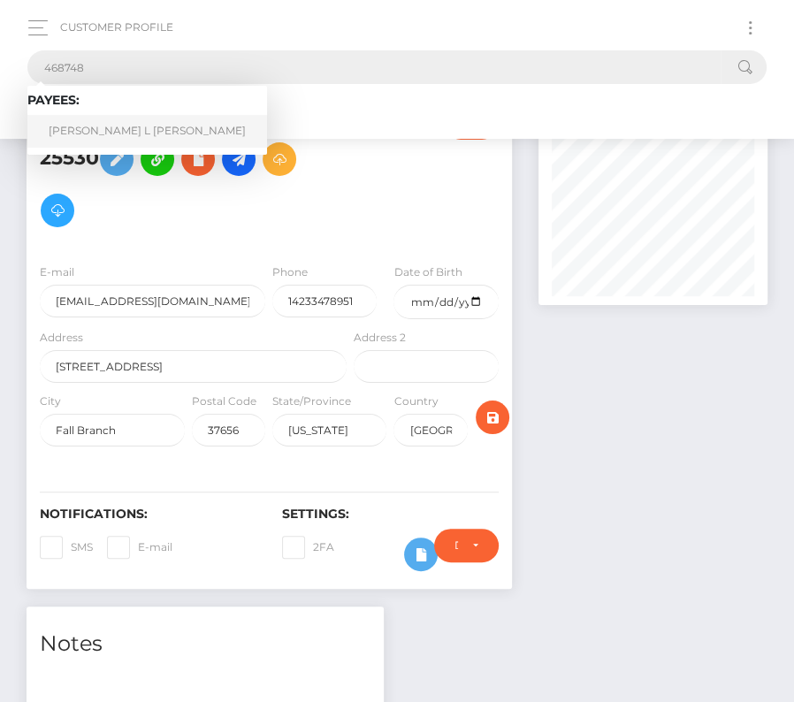
type input "468748"
click at [104, 127] on link "James L Manny" at bounding box center [147, 131] width 240 height 33
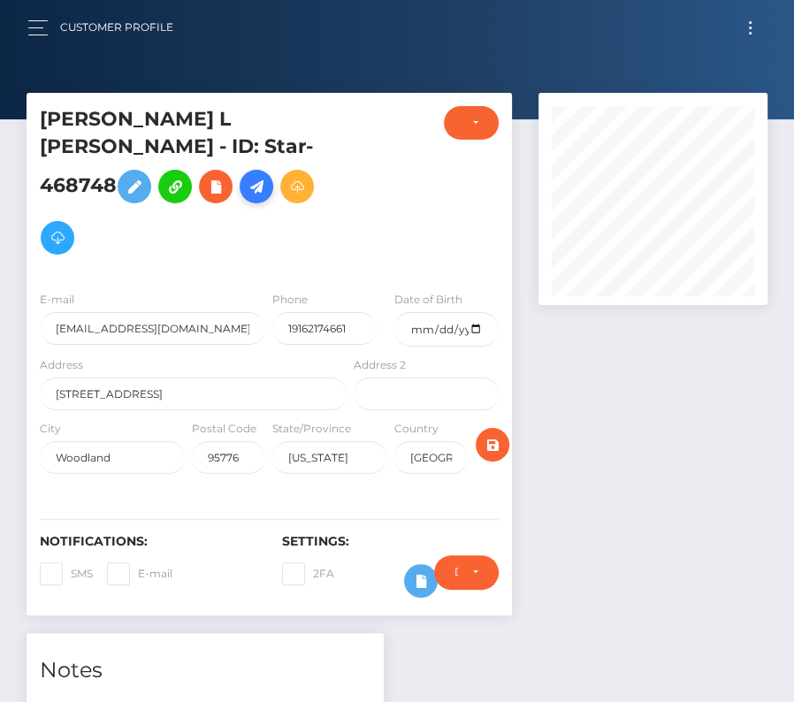
click at [265, 176] on icon at bounding box center [256, 187] width 21 height 22
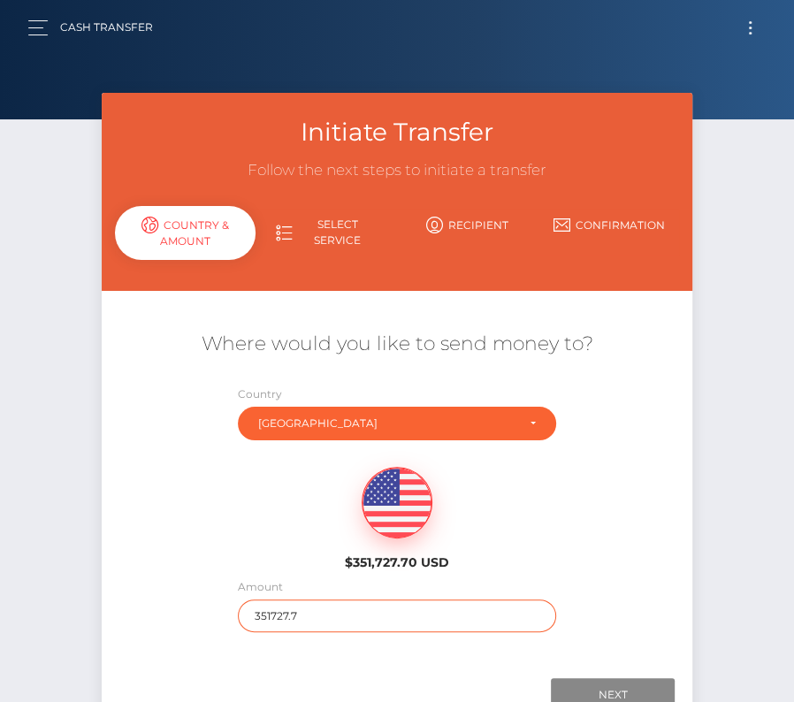
click at [291, 614] on input "351727.7" at bounding box center [397, 615] width 318 height 33
type input "4217"
click at [372, 649] on div "Where would you like to send money to? Country Abkhazia [GEOGRAPHIC_DATA] [GEOG…" at bounding box center [397, 481] width 564 height 355
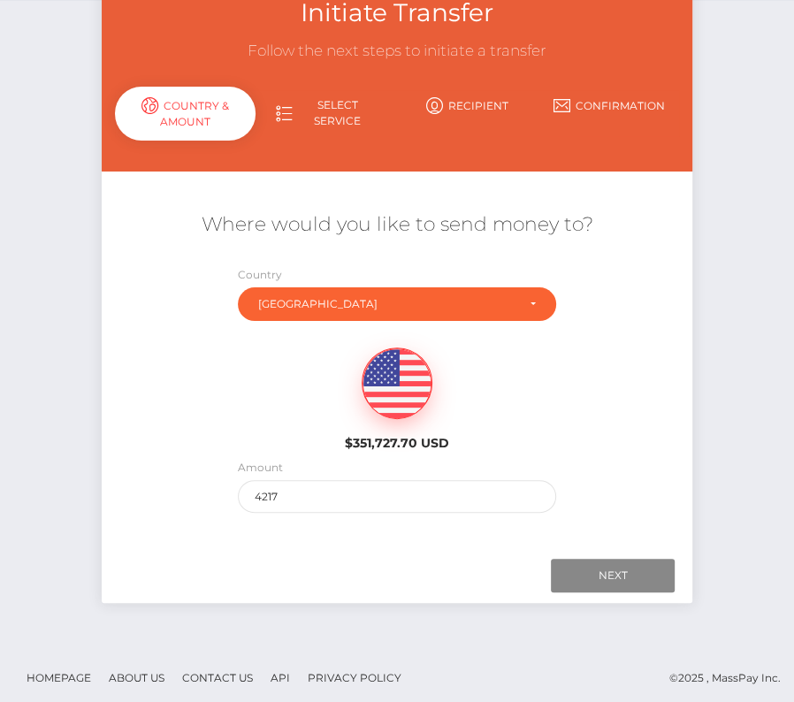
scroll to position [124, 0]
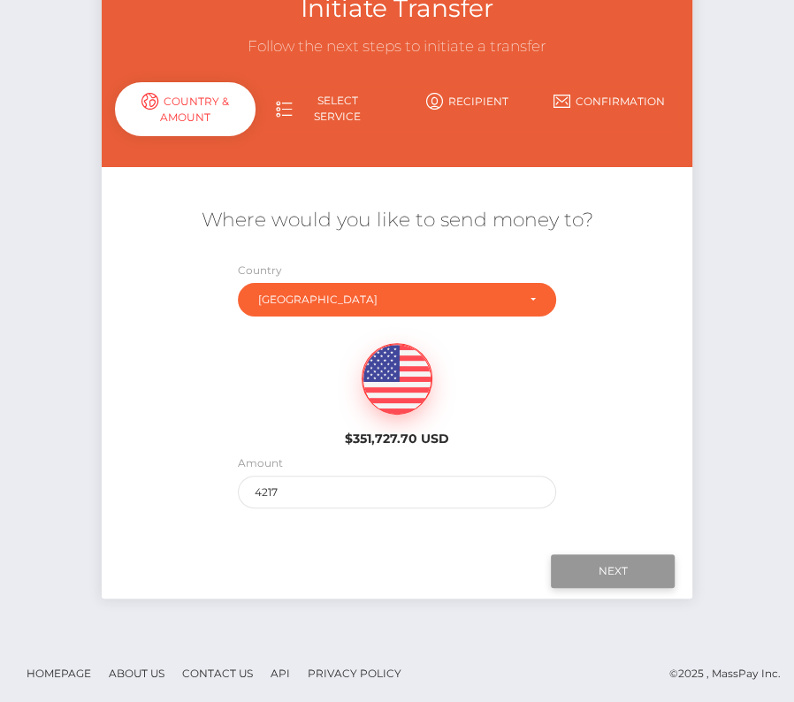
click at [604, 566] on input "Next" at bounding box center [613, 571] width 124 height 34
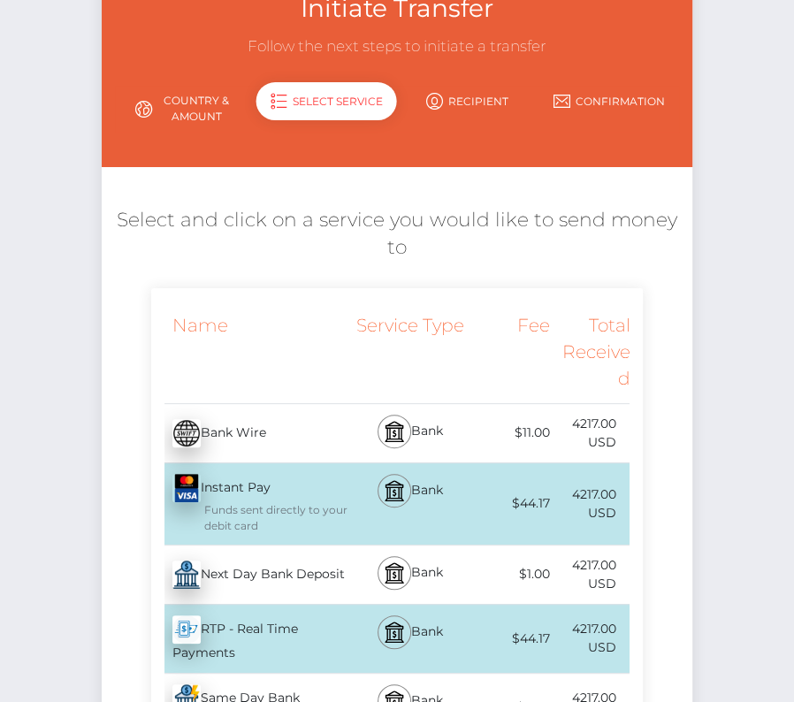
click at [229, 578] on div "Next Day Bank Deposit - USD" at bounding box center [251, 575] width 200 height 50
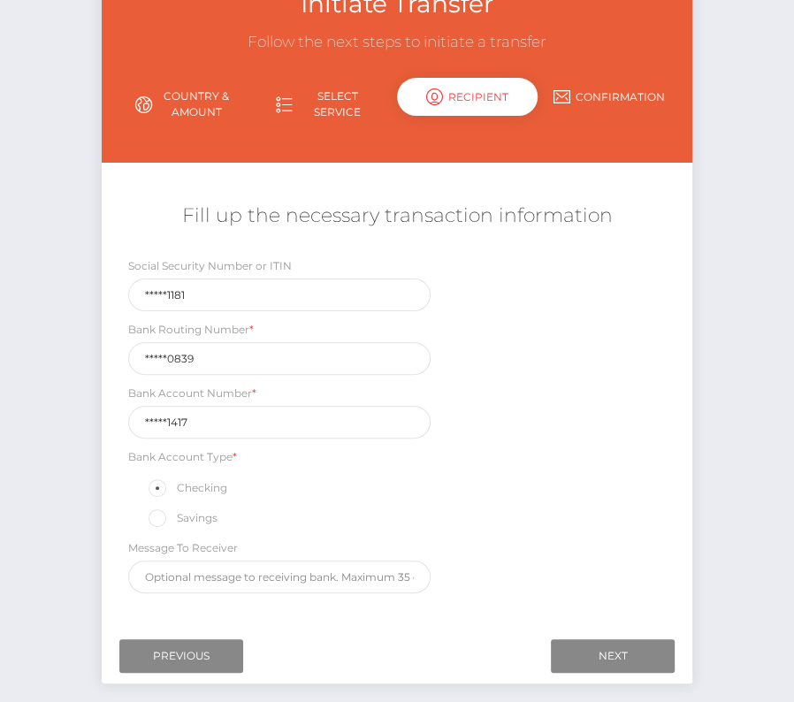
scroll to position [163, 0]
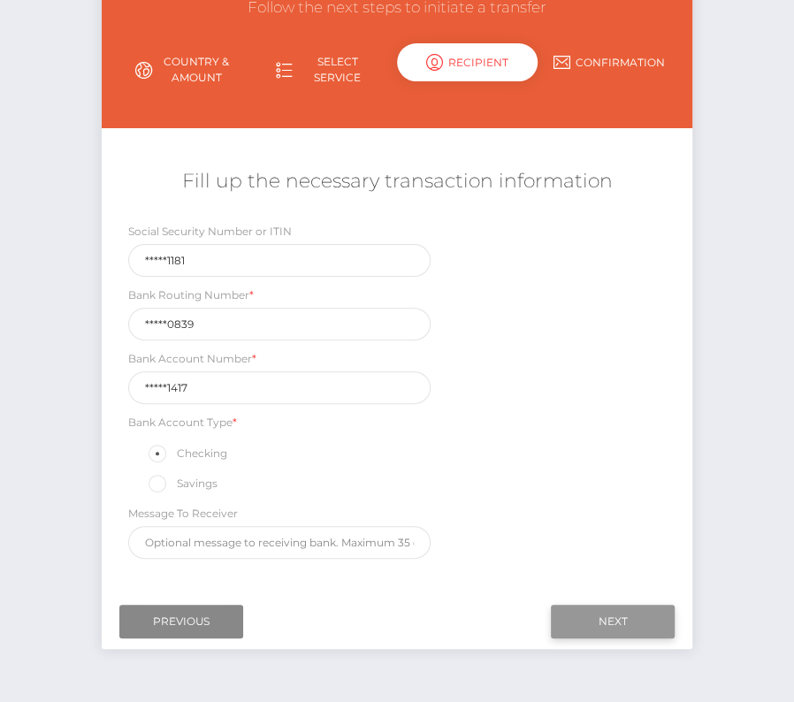
click at [636, 610] on input "Next" at bounding box center [613, 622] width 124 height 34
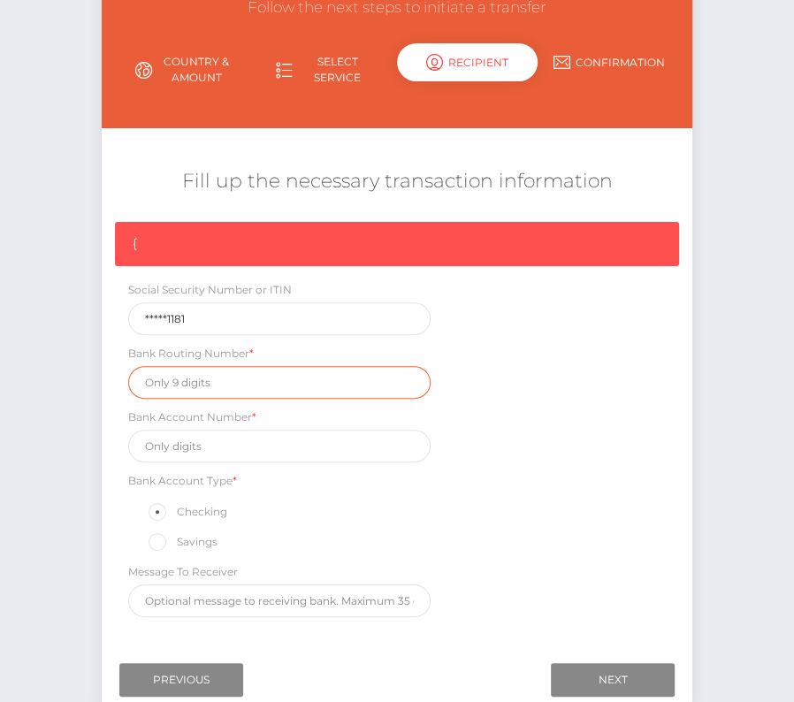
click at [183, 387] on input "text" at bounding box center [279, 382] width 302 height 33
paste input "321170839"
type input "321170839"
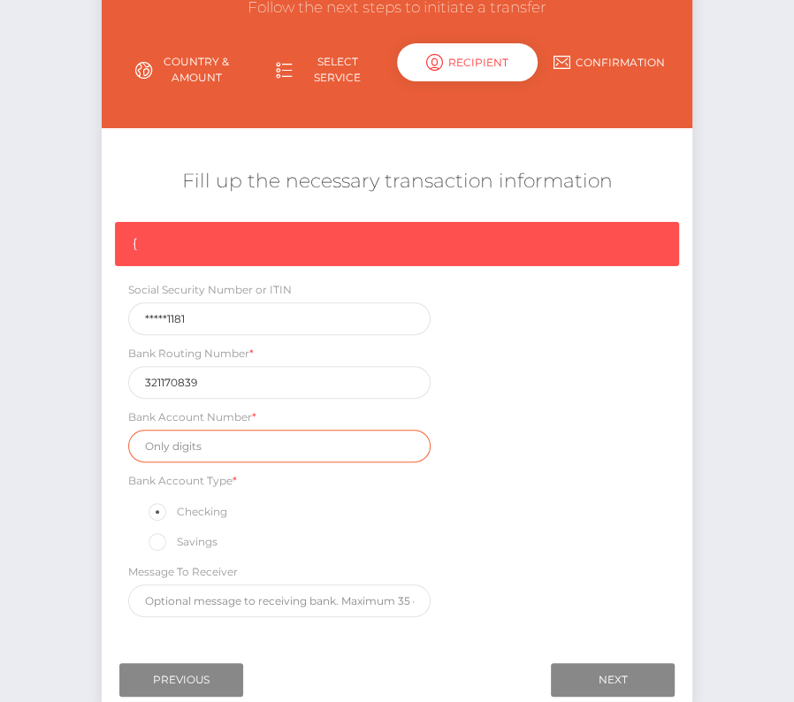
click at [213, 441] on input "text" at bounding box center [279, 446] width 302 height 33
paste input "407201417"
type input "407201417"
click at [471, 512] on div "{ Social Security Number or ITIN *****1181 Bank Routing Number * [US_BANK_ROUTI…" at bounding box center [397, 424] width 591 height 404
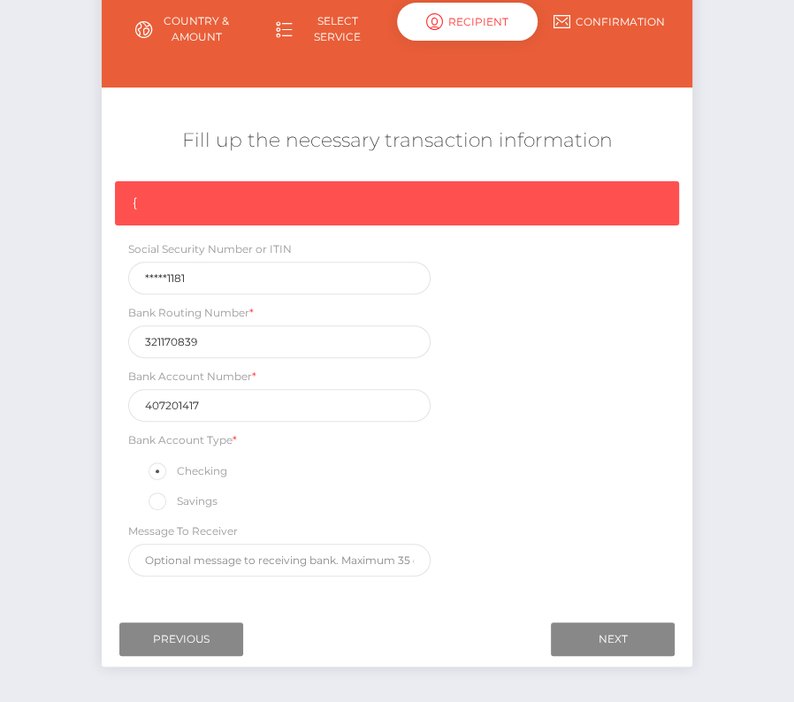
scroll to position [209, 0]
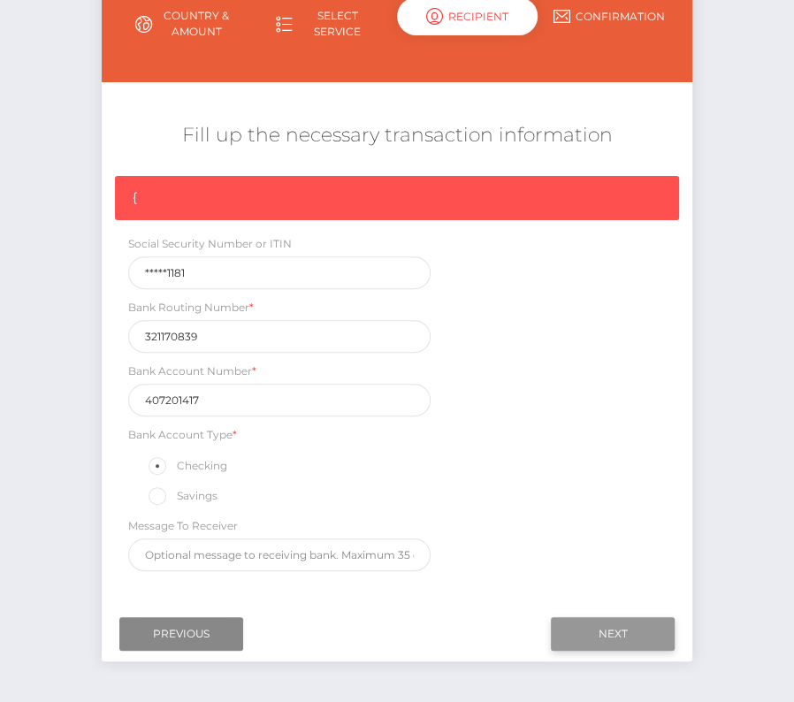
click at [602, 622] on input "Next" at bounding box center [613, 634] width 124 height 34
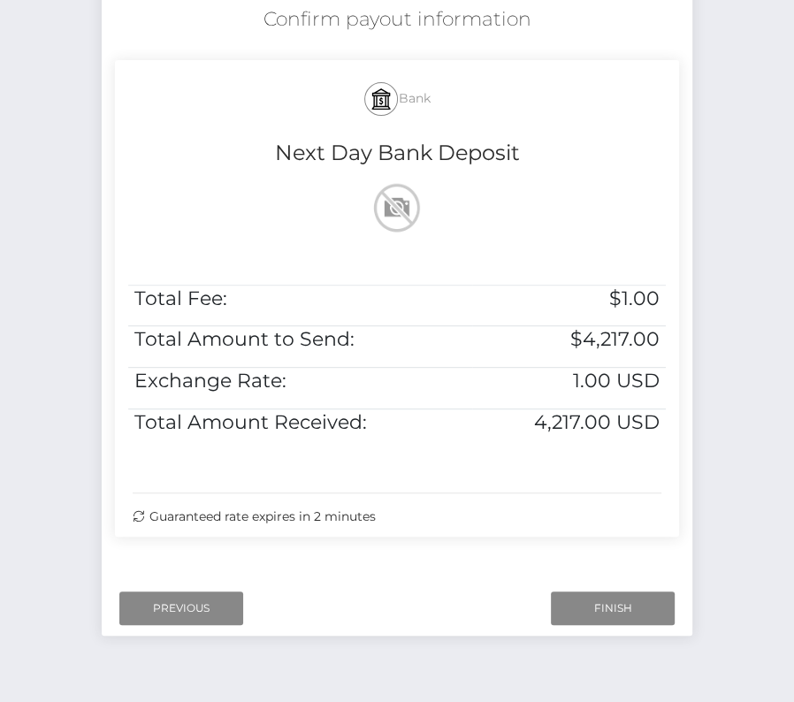
scroll to position [337, 0]
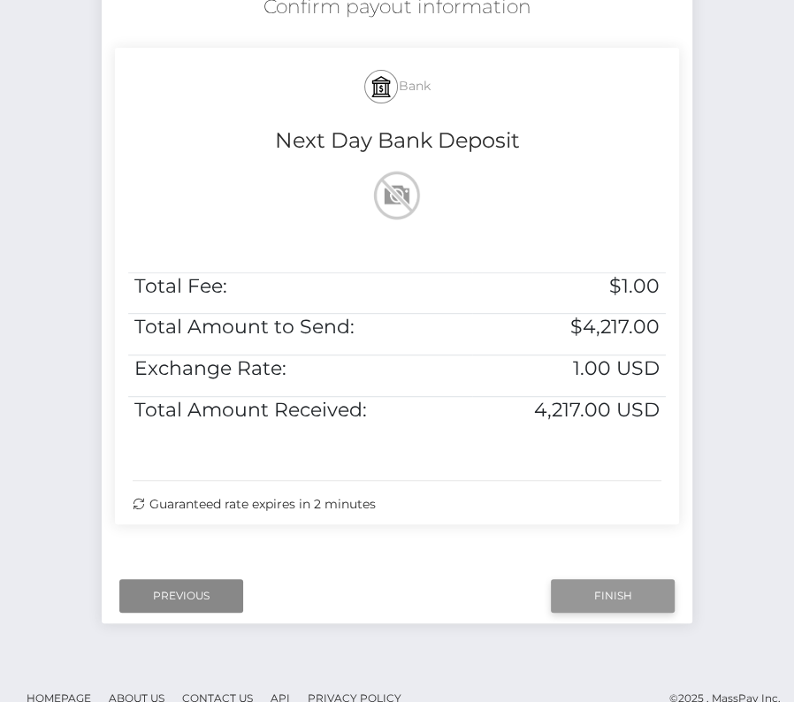
click at [592, 591] on input "Finish" at bounding box center [613, 596] width 124 height 34
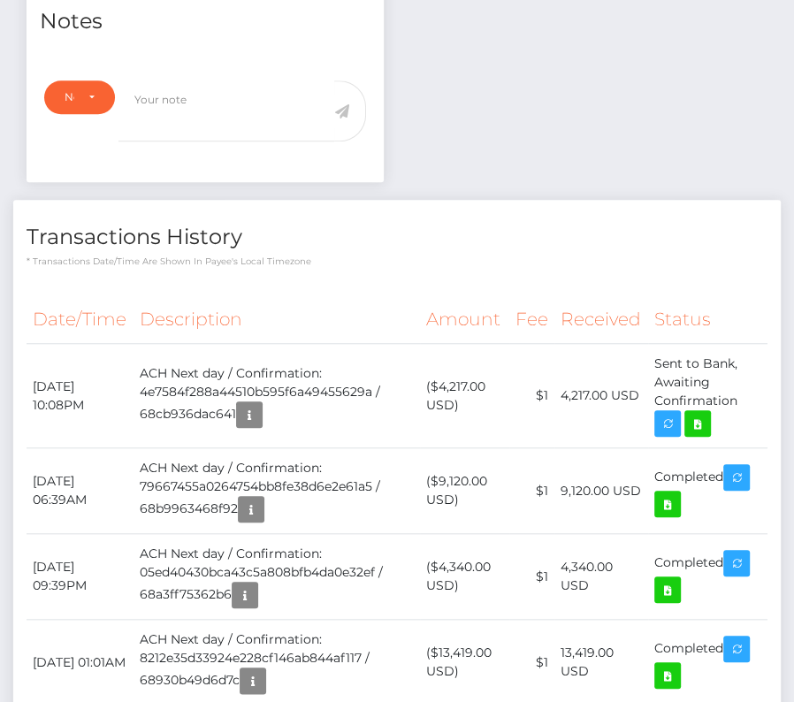
scroll to position [212, 228]
drag, startPoint x: 29, startPoint y: 351, endPoint x: 747, endPoint y: 370, distance: 718.1
click at [747, 370] on tr "September 17, 2025 10:08PM ACH Next day / Confirmation: 4e7584f288a44510b595f6a…" at bounding box center [397, 396] width 741 height 104
copy tr "September 17, 2025 10:08PM ACH Next day / Confirmation: 4e7584f288a44510b595f6a…"
click at [708, 413] on icon at bounding box center [697, 424] width 21 height 22
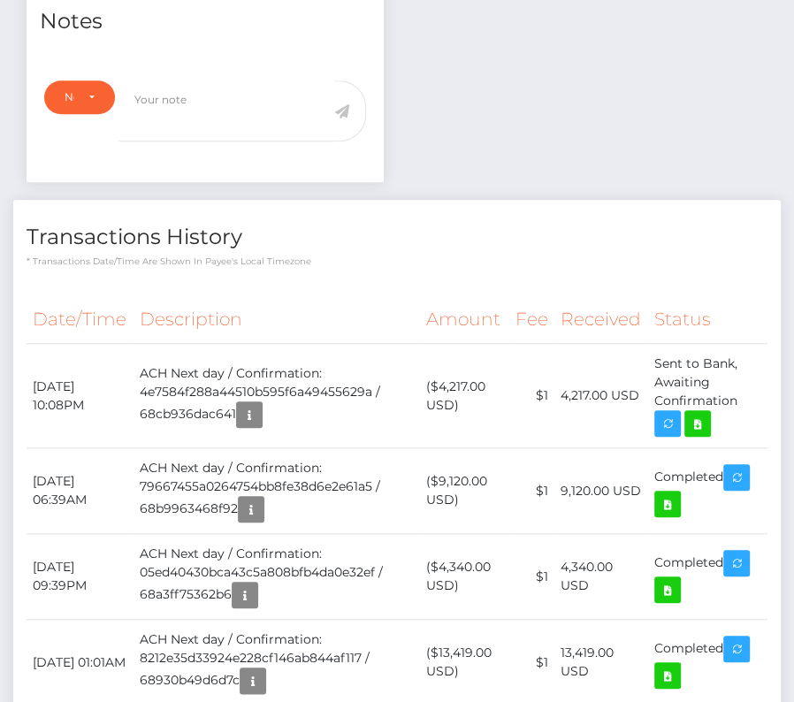
click at [416, 295] on th "Description" at bounding box center [276, 319] width 286 height 49
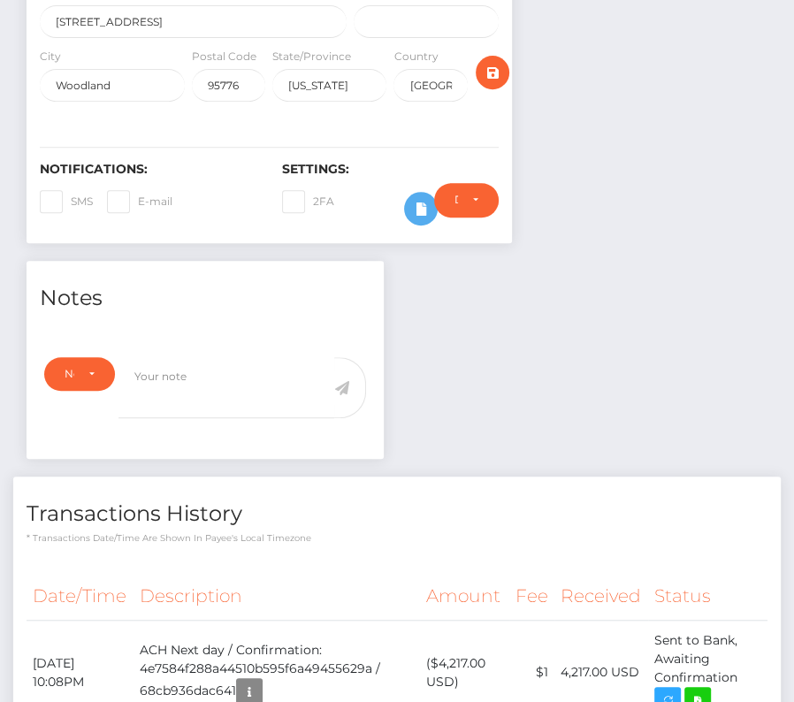
scroll to position [0, 0]
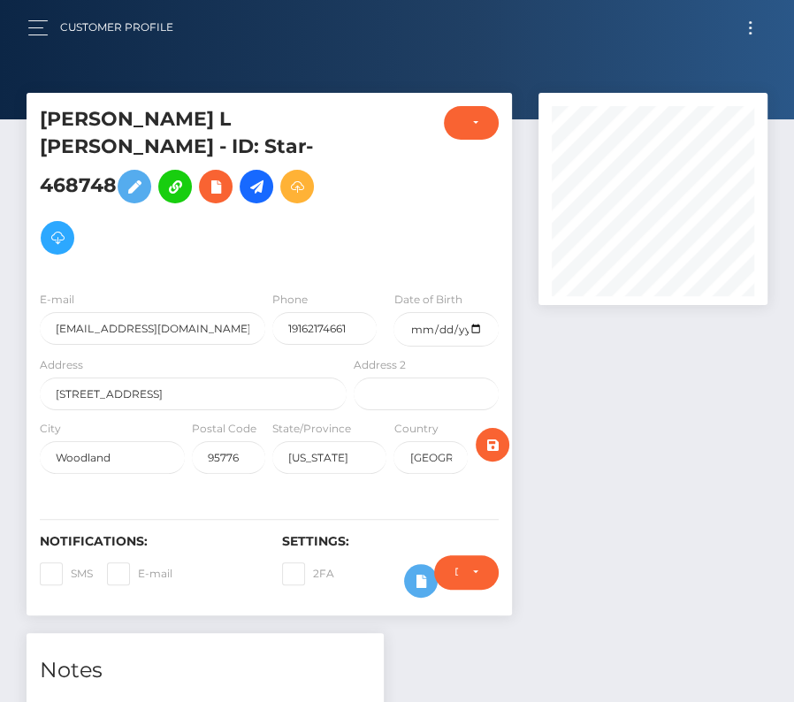
click at [751, 34] on button "Toggle navigation" at bounding box center [750, 28] width 33 height 24
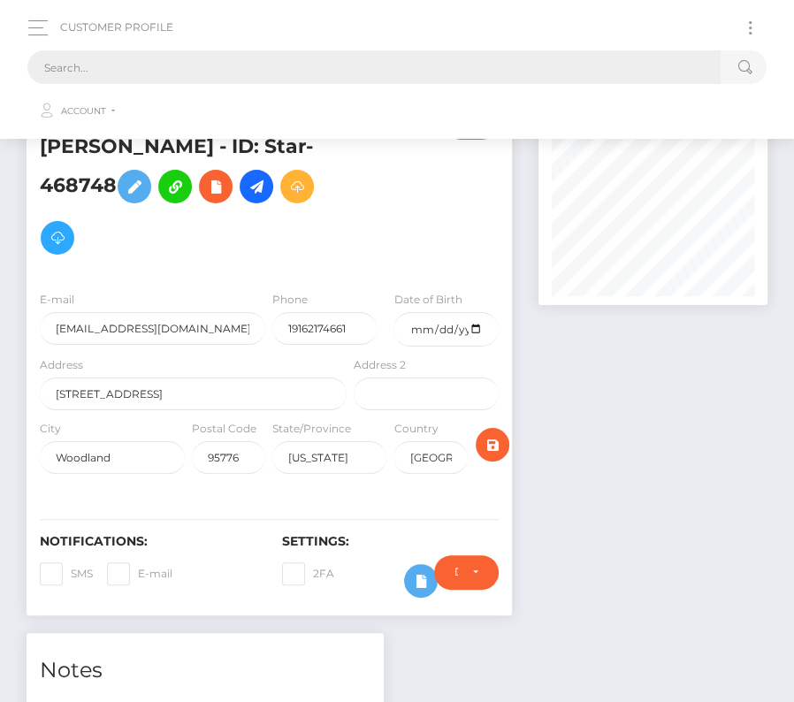
click at [356, 71] on input "text" at bounding box center [373, 67] width 693 height 34
paste input "1826429"
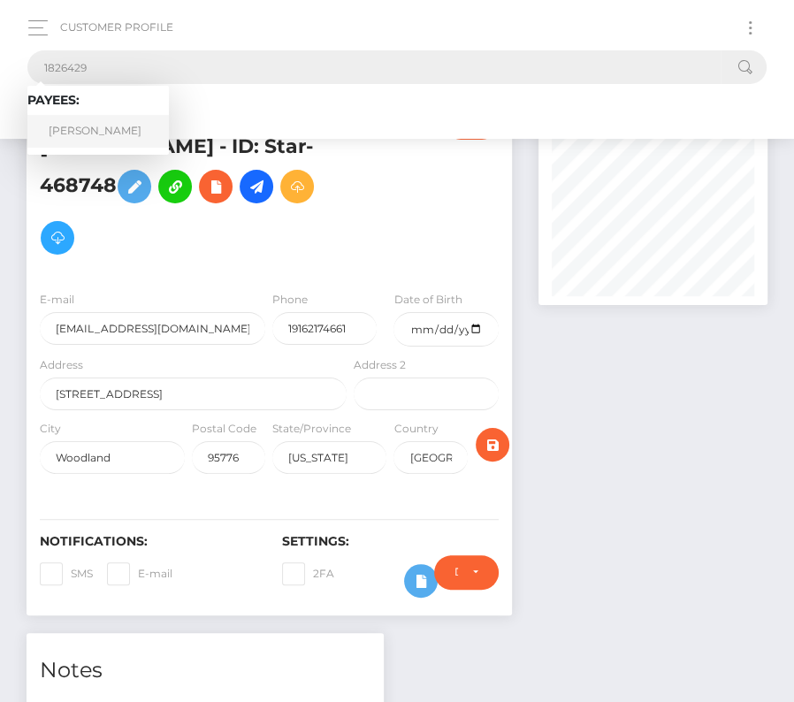
type input "1826429"
click at [88, 120] on link "Kyle Smith" at bounding box center [97, 131] width 141 height 33
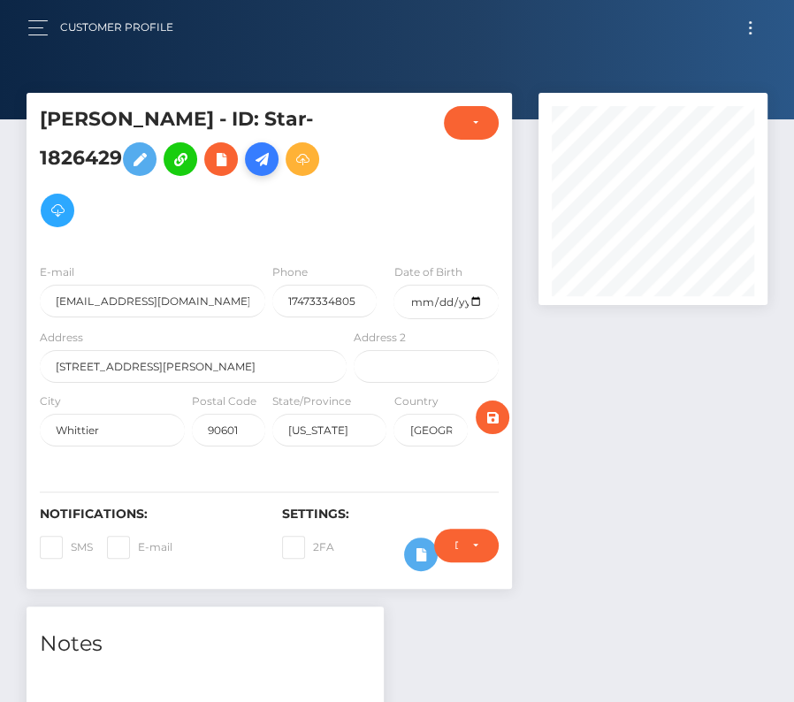
click at [251, 157] on icon at bounding box center [261, 160] width 21 height 22
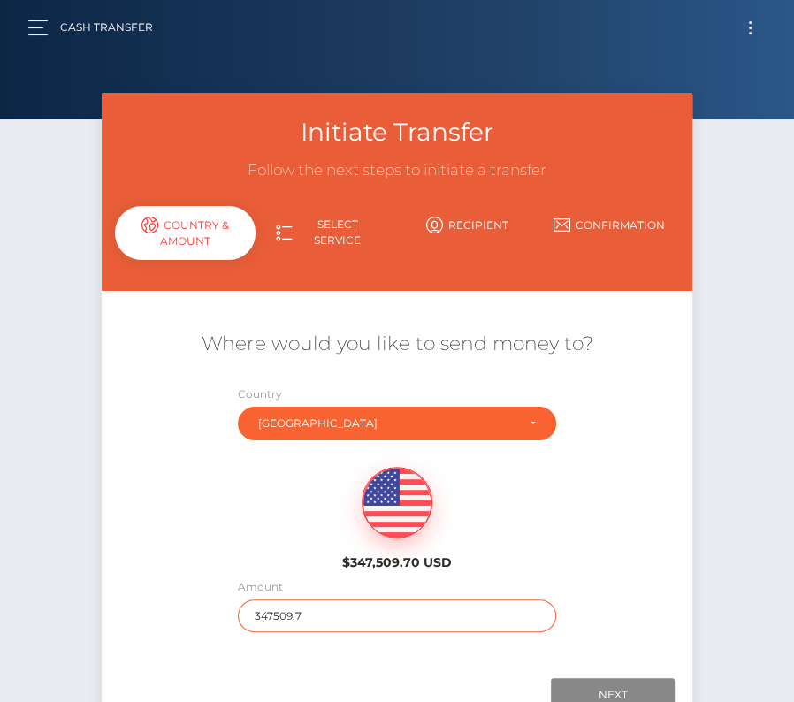
click at [280, 602] on input "347509.7" at bounding box center [397, 615] width 318 height 33
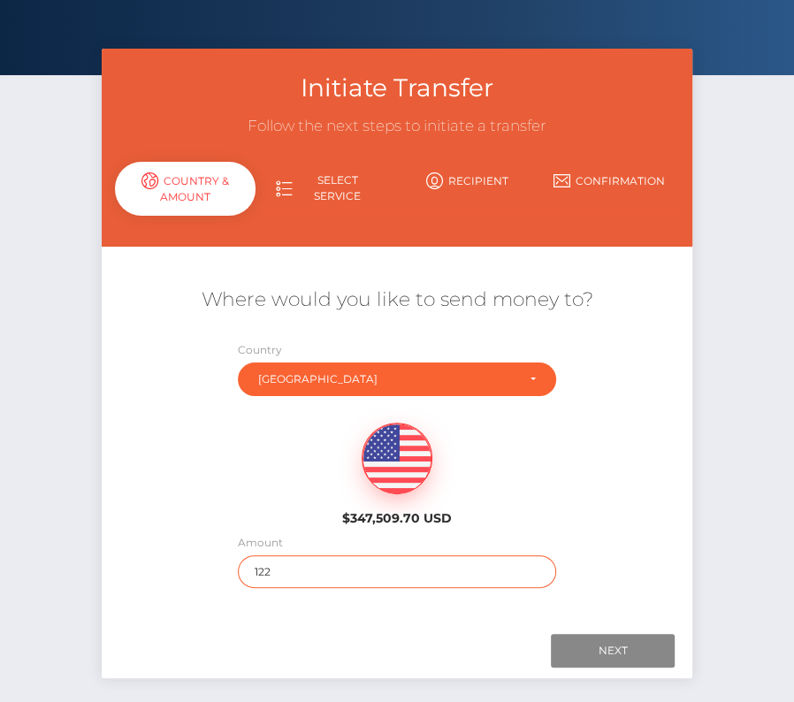
scroll to position [86, 0]
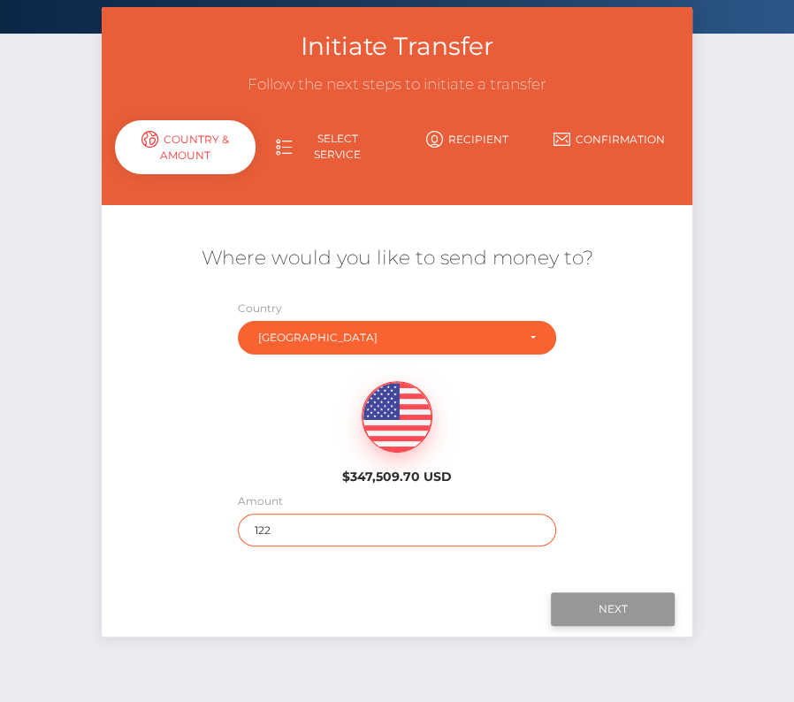
type input "122"
click at [569, 602] on input "Next" at bounding box center [613, 609] width 124 height 34
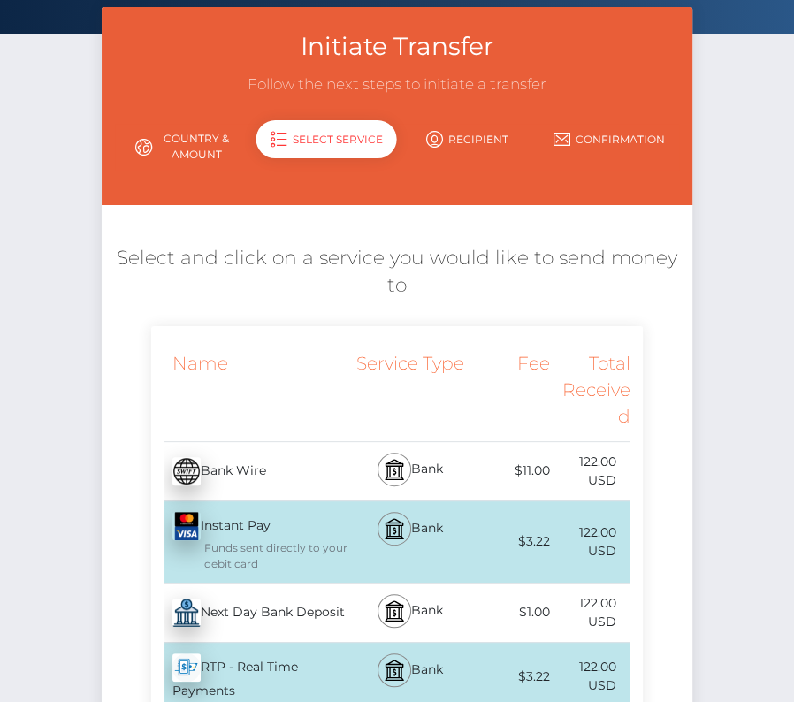
click at [265, 621] on div "Next Day Bank Deposit - USD" at bounding box center [251, 613] width 200 height 50
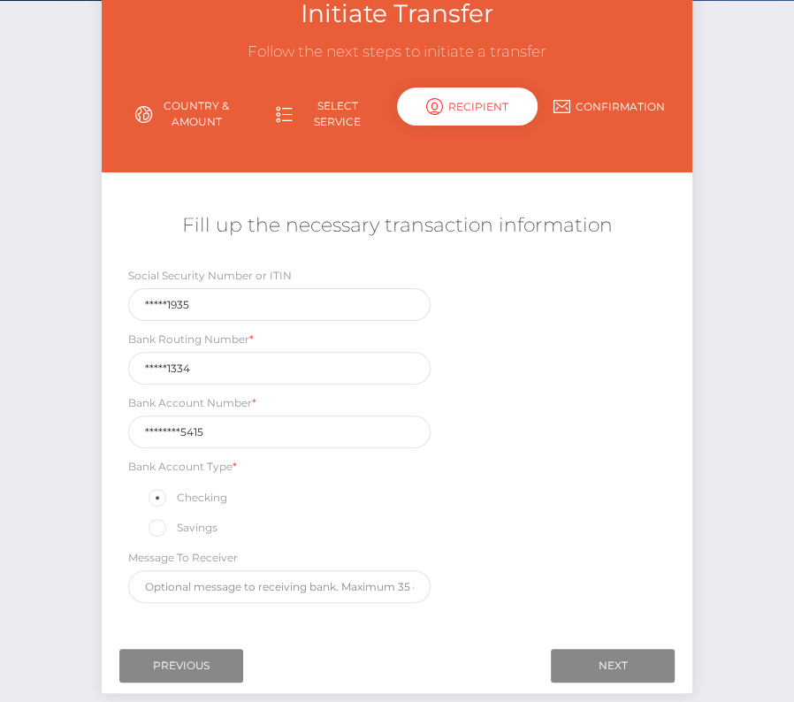
scroll to position [204, 0]
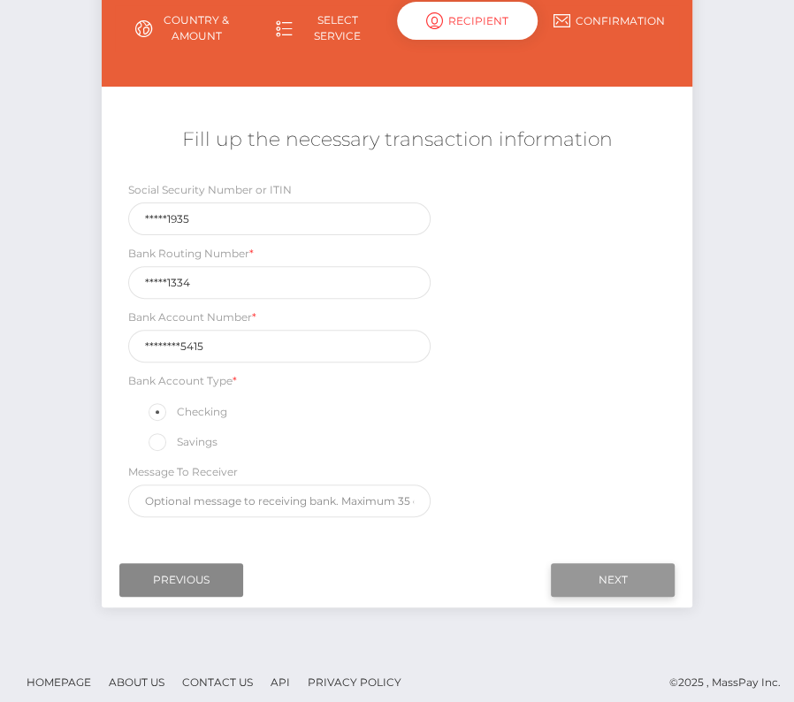
click at [619, 571] on input "Next" at bounding box center [613, 580] width 124 height 34
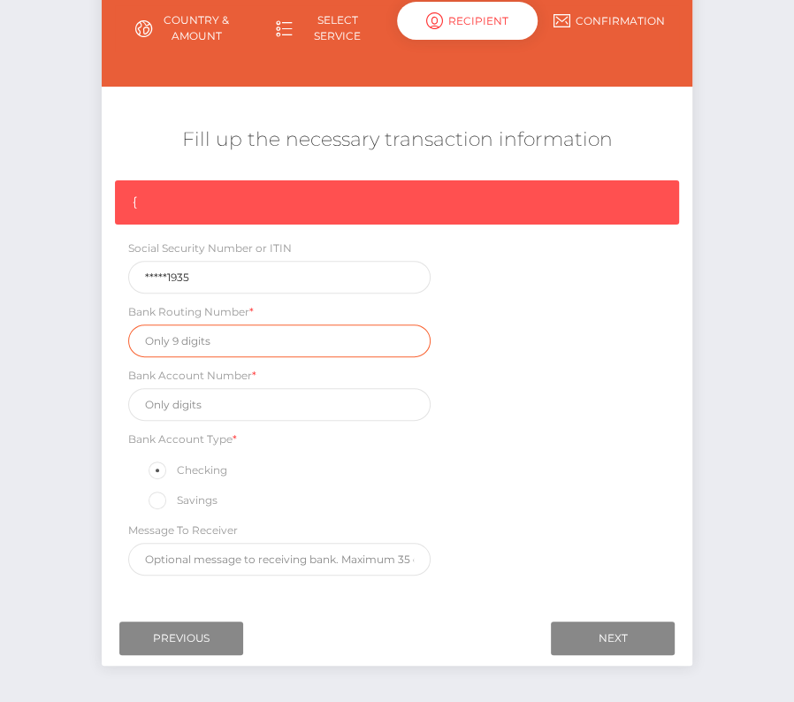
click at [187, 347] on input "text" at bounding box center [279, 340] width 302 height 33
paste input "031101334"
type input "031101334"
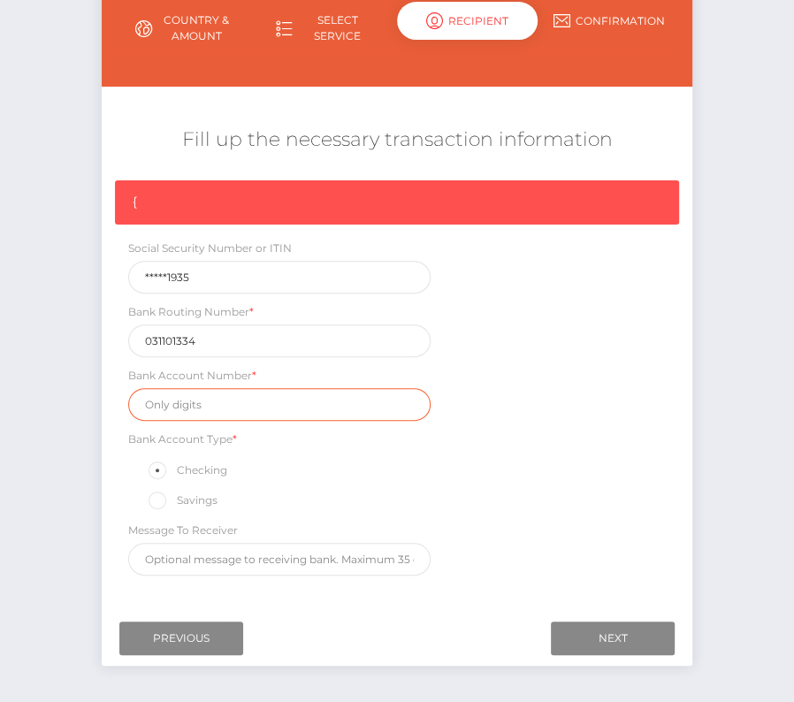
click at [204, 404] on input "text" at bounding box center [279, 404] width 302 height 33
paste input "411036005415"
type input "411036005415"
click at [378, 506] on div "Savings" at bounding box center [279, 500] width 302 height 23
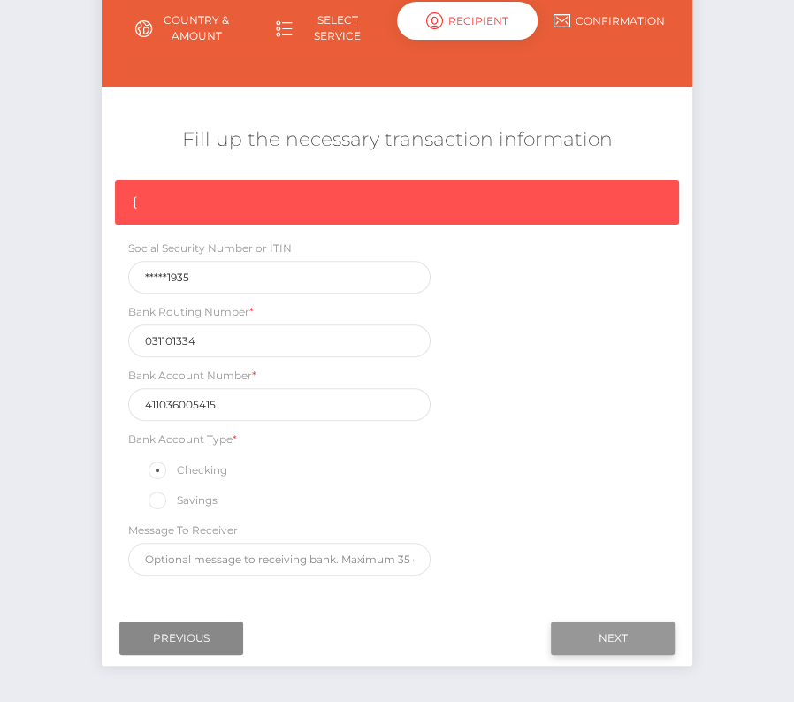
click at [639, 633] on input "Next" at bounding box center [613, 638] width 124 height 34
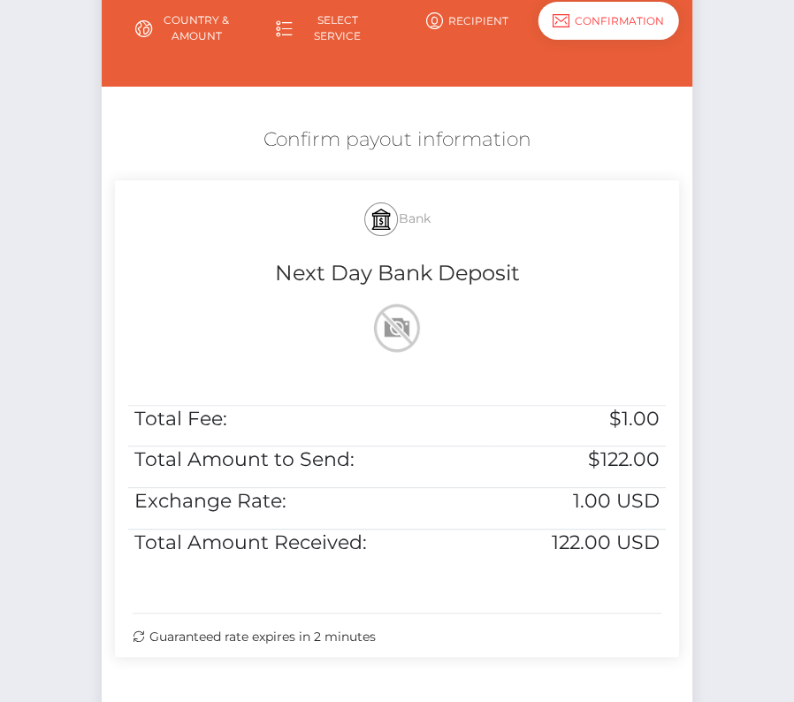
scroll to position [361, 0]
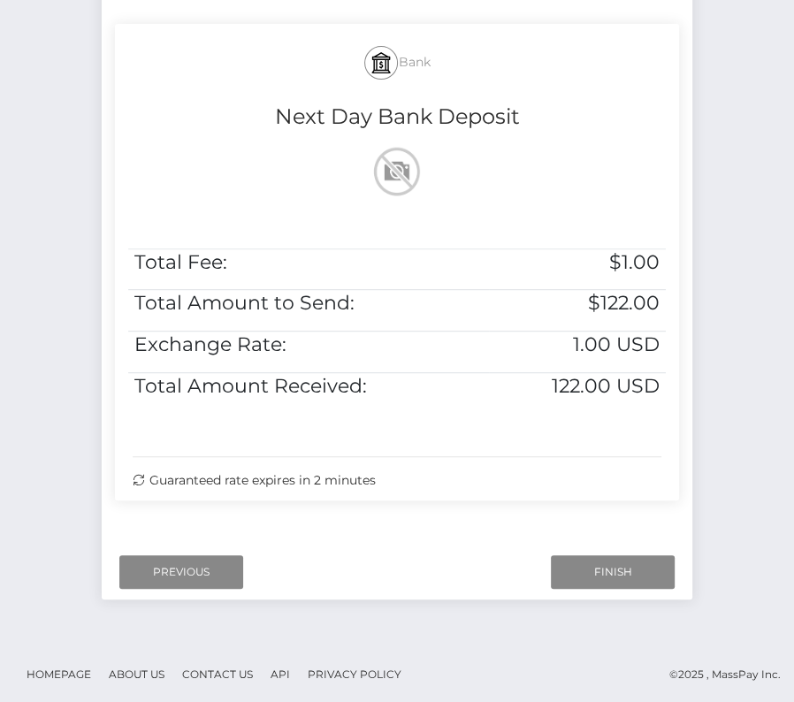
click at [590, 549] on div "Next Finish Previous" at bounding box center [397, 572] width 591 height 55
click at [591, 579] on input "Finish" at bounding box center [613, 572] width 124 height 34
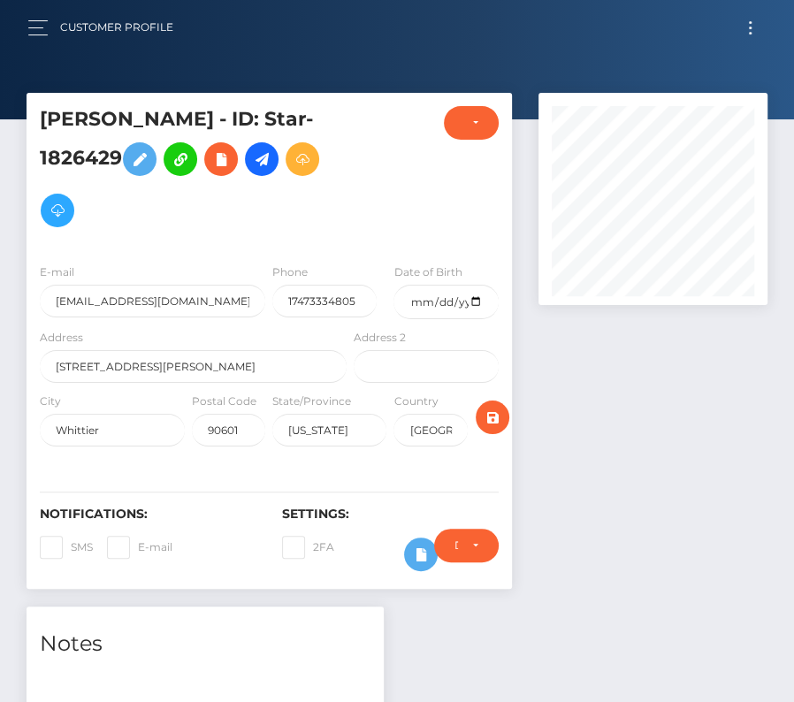
scroll to position [598, 0]
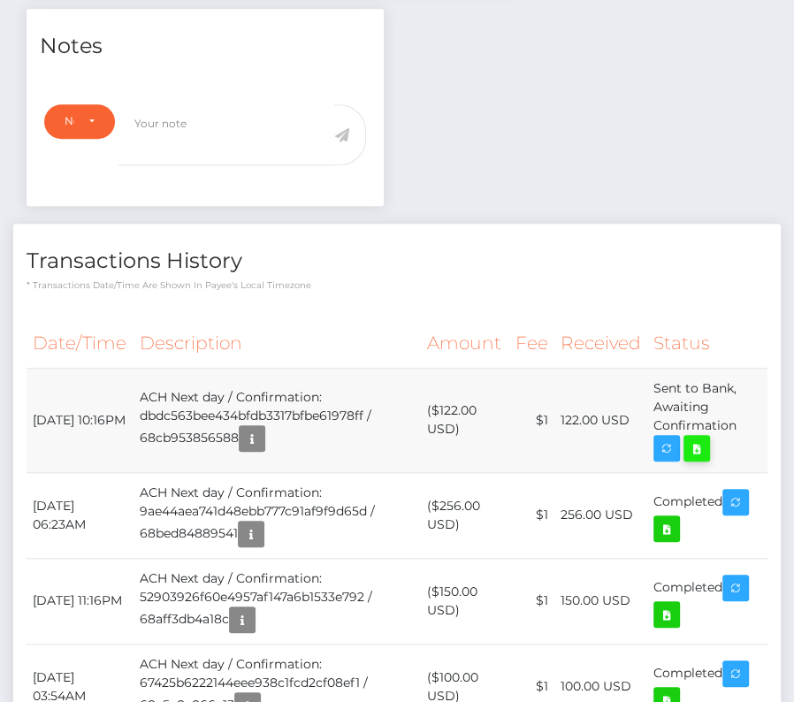
click at [694, 438] on icon at bounding box center [696, 449] width 21 height 22
click at [0, 0] on div "[PERSON_NAME] - ID: Star-1826429 CLOSED ACTIVE E-mail Phone" at bounding box center [397, 566] width 794 height 2143
drag, startPoint x: 30, startPoint y: 346, endPoint x: 736, endPoint y: 373, distance: 706.9
click at [736, 373] on tr "[DATE] 10:16PM ACH Next day / Confirmation: dbdc563bee434bfdb3317bfbe61978ff / …" at bounding box center [397, 420] width 741 height 104
copy tr "[DATE] 10:16PM ACH Next day / Confirmation: dbdc563bee434bfdb3317bfbe61978ff / …"
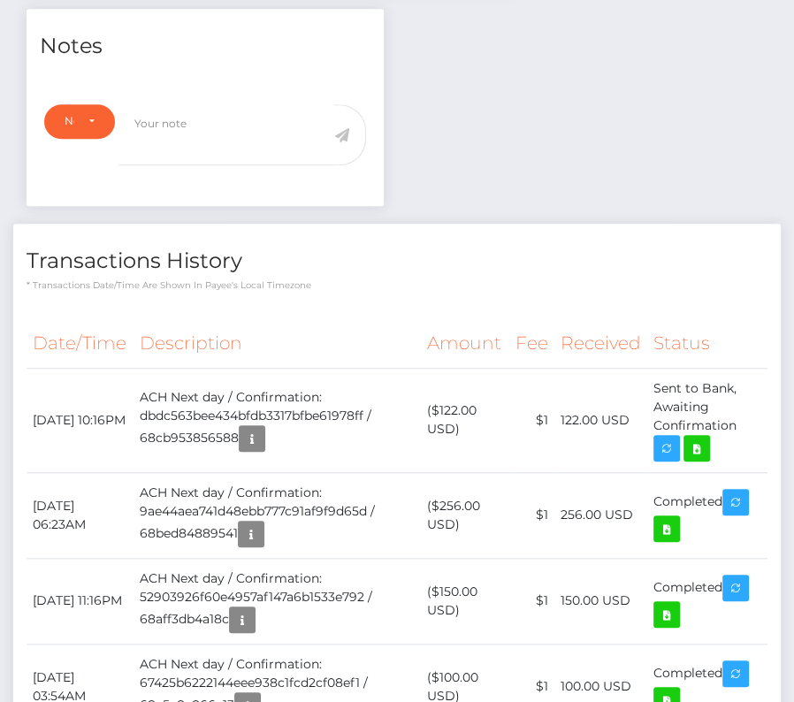
click at [291, 319] on th "Description" at bounding box center [276, 343] width 287 height 49
click at [446, 368] on td "($122.00 USD)" at bounding box center [464, 420] width 88 height 104
click at [369, 319] on th "Description" at bounding box center [276, 343] width 287 height 49
click at [344, 319] on th "Description" at bounding box center [276, 343] width 287 height 49
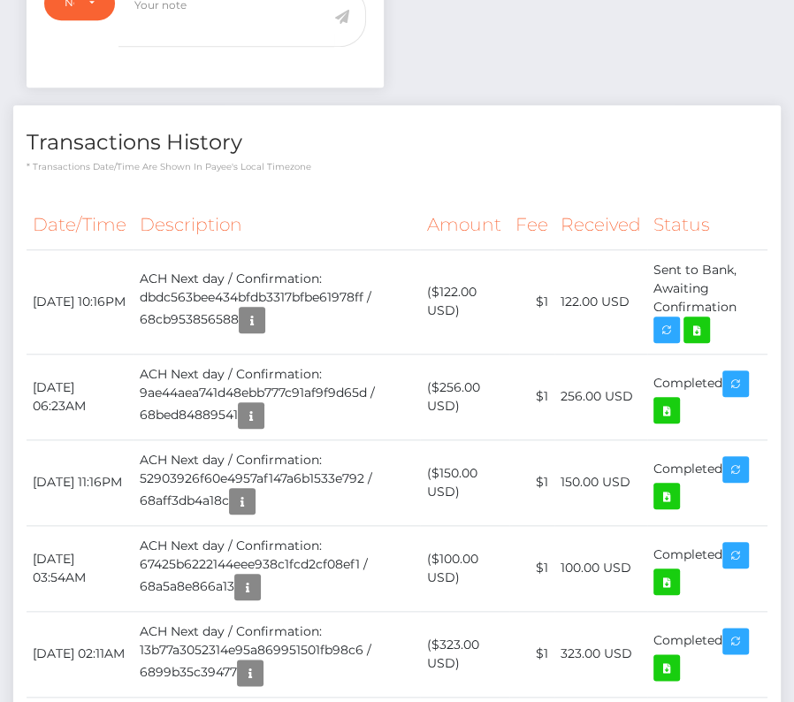
scroll to position [0, 0]
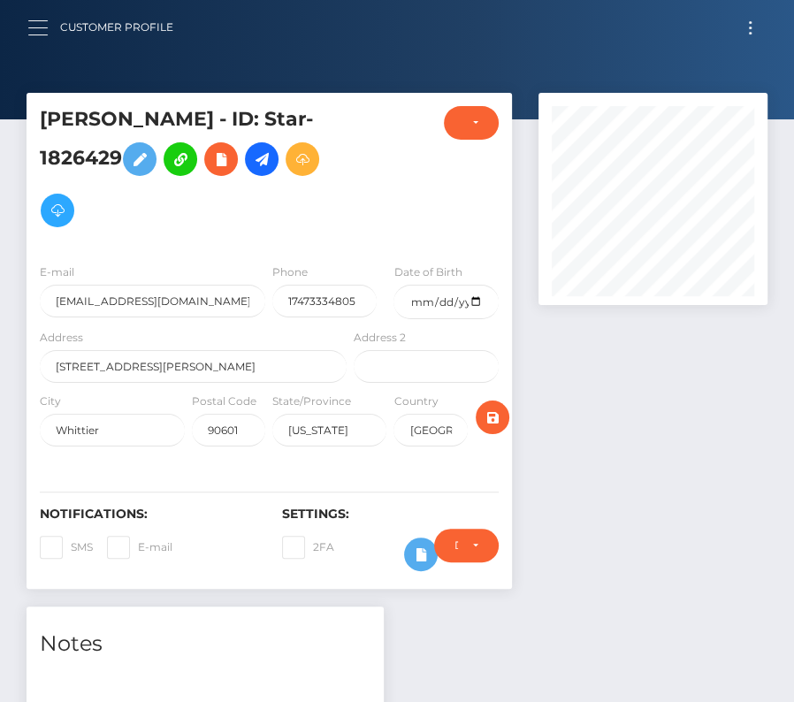
click at [33, 27] on button "button" at bounding box center [43, 28] width 33 height 24
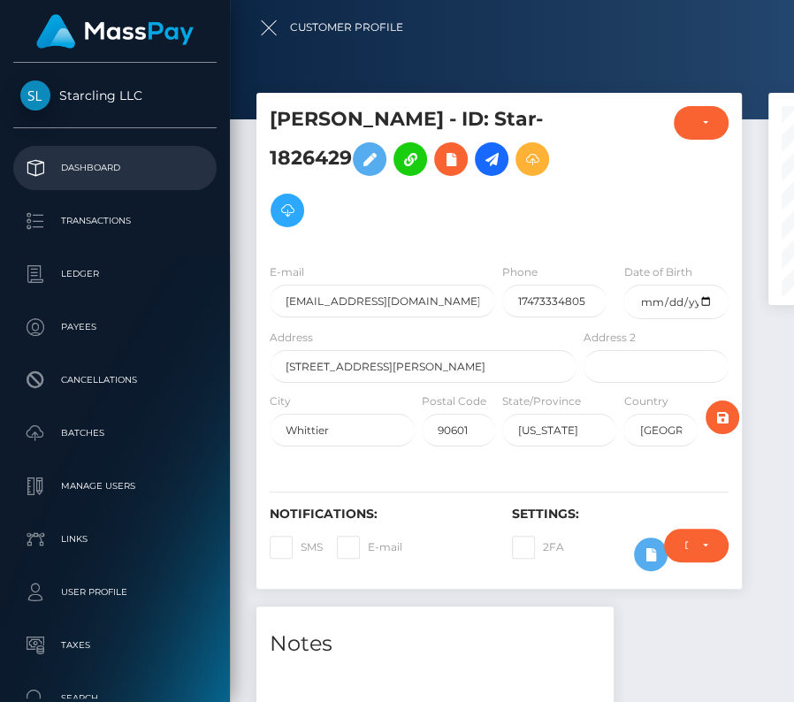
click at [97, 155] on p "Dashboard" at bounding box center [114, 168] width 189 height 27
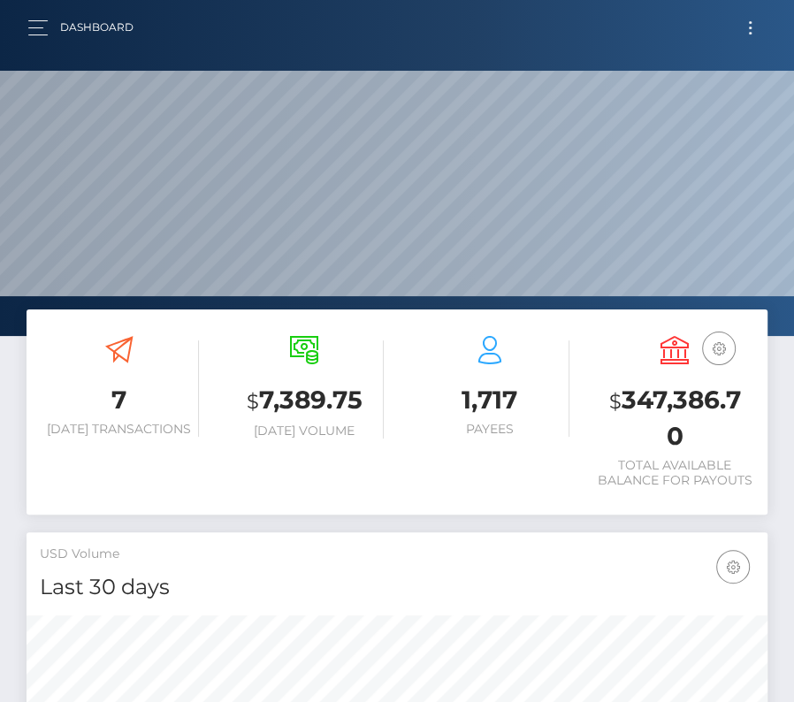
scroll to position [313, 356]
